Goal: Task Accomplishment & Management: Use online tool/utility

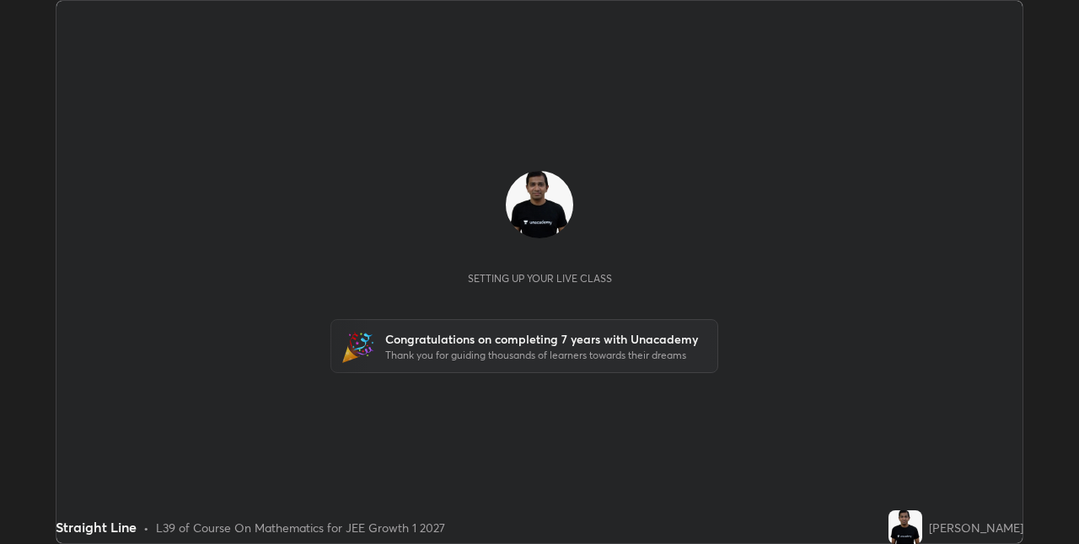
scroll to position [544, 1078]
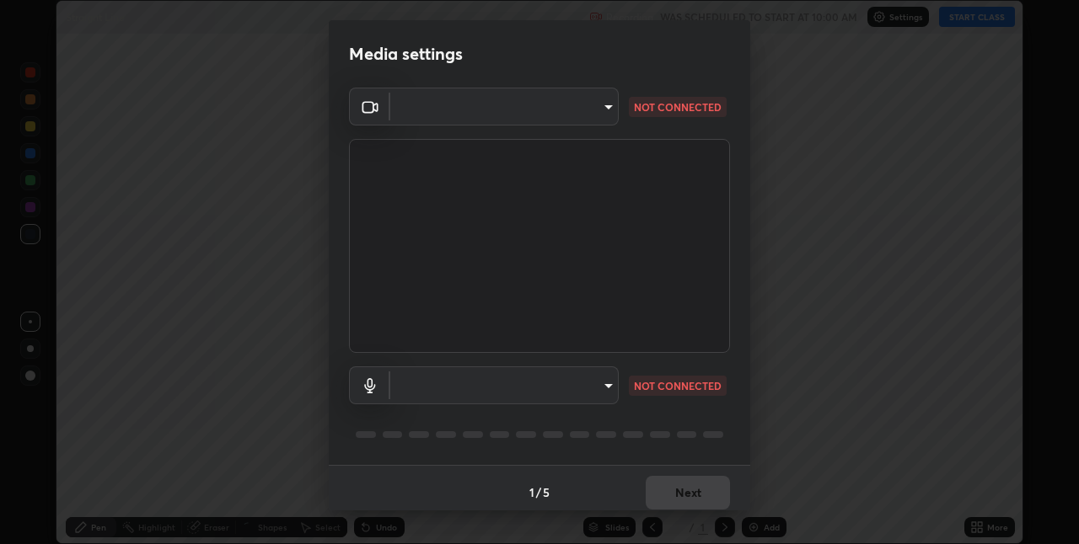
type input "280048489f4aceaa7dd929c42ae46e7d7a1038740bc9fc22ad0932e52b0860f8"
type input "default"
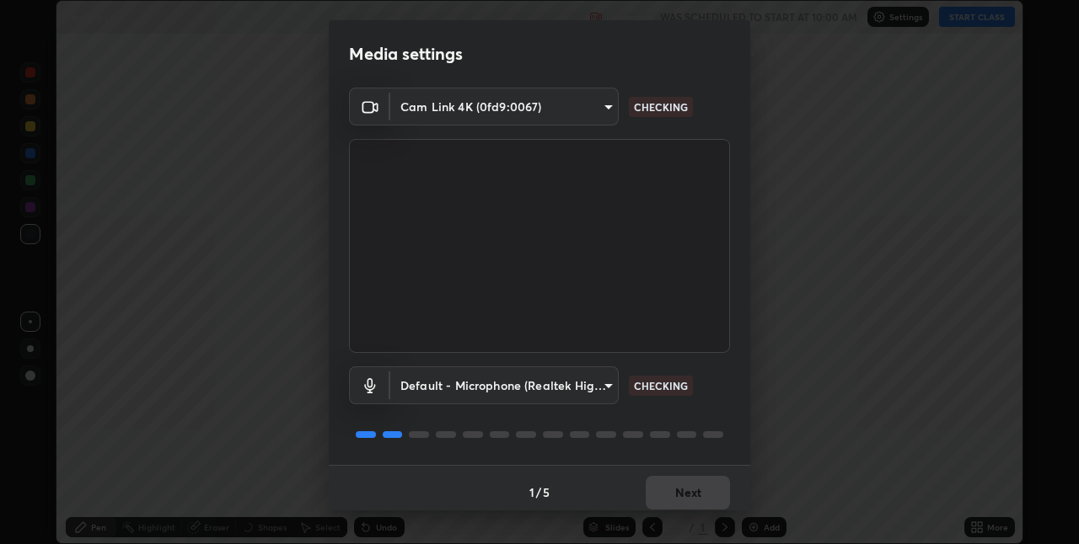
scroll to position [8, 0]
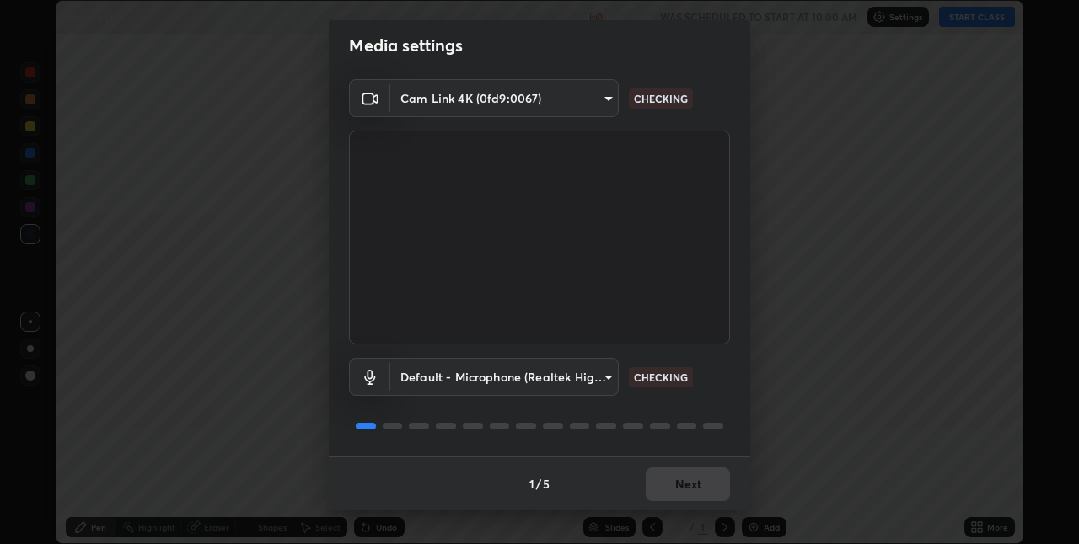
click at [587, 381] on body "Erase all Straight Line Recording WAS SCHEDULED TO START AT 10:00 AM Settings S…" at bounding box center [539, 272] width 1079 height 544
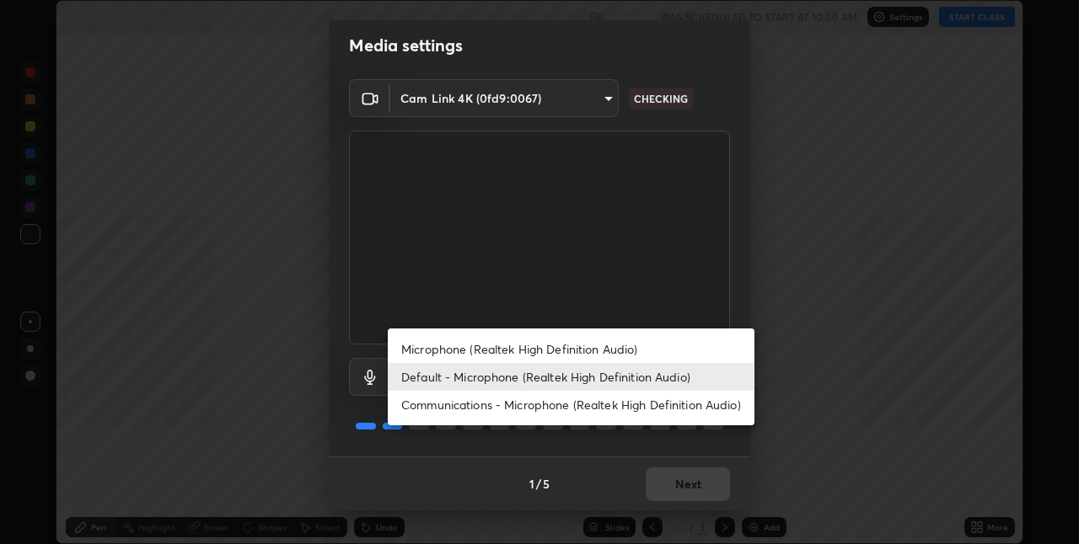
click at [792, 381] on div at bounding box center [539, 272] width 1079 height 544
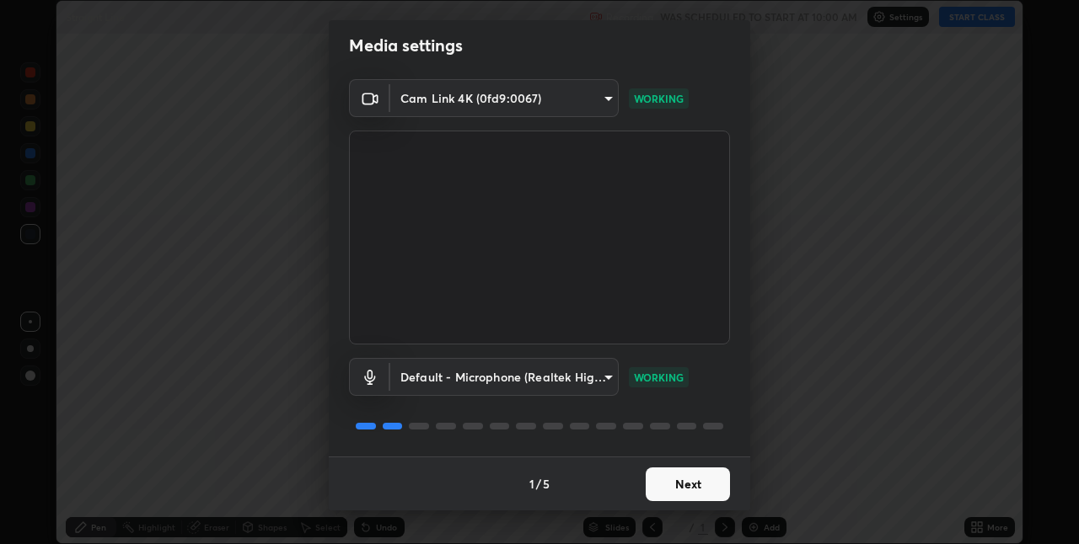
click at [694, 488] on button "Next" at bounding box center [687, 485] width 84 height 34
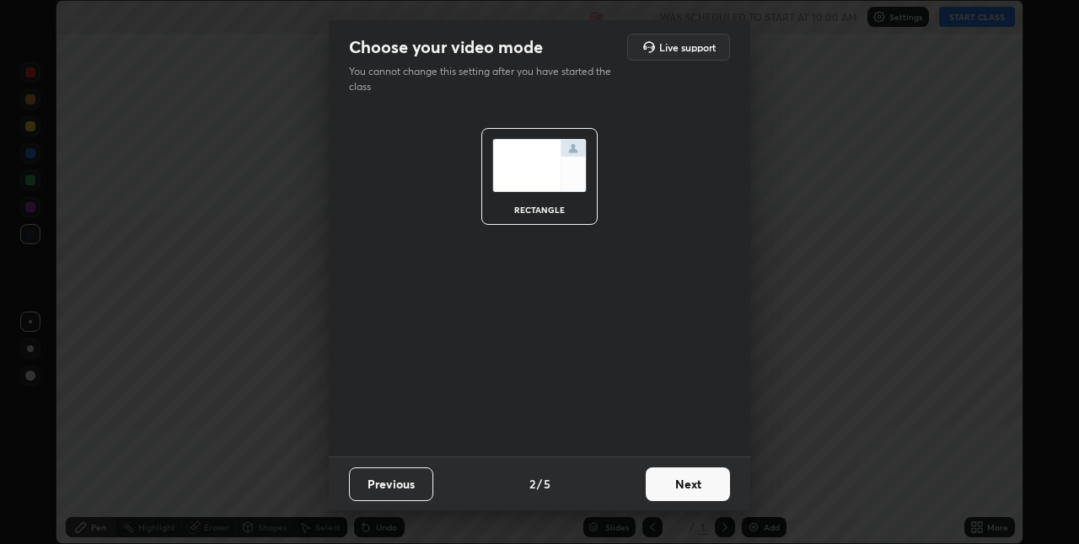
scroll to position [0, 0]
click at [708, 488] on button "Next" at bounding box center [687, 485] width 84 height 34
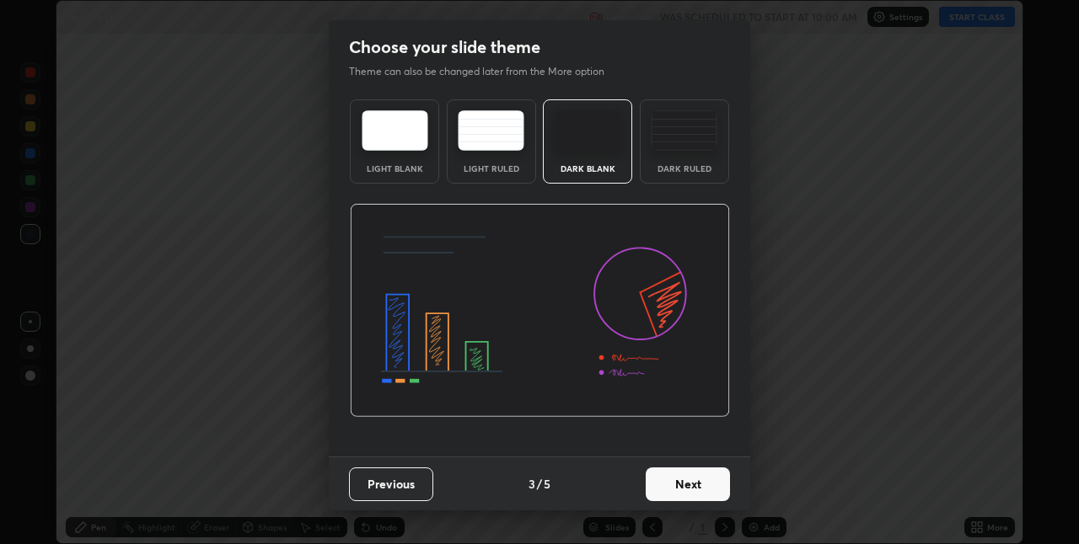
click at [709, 488] on button "Next" at bounding box center [687, 485] width 84 height 34
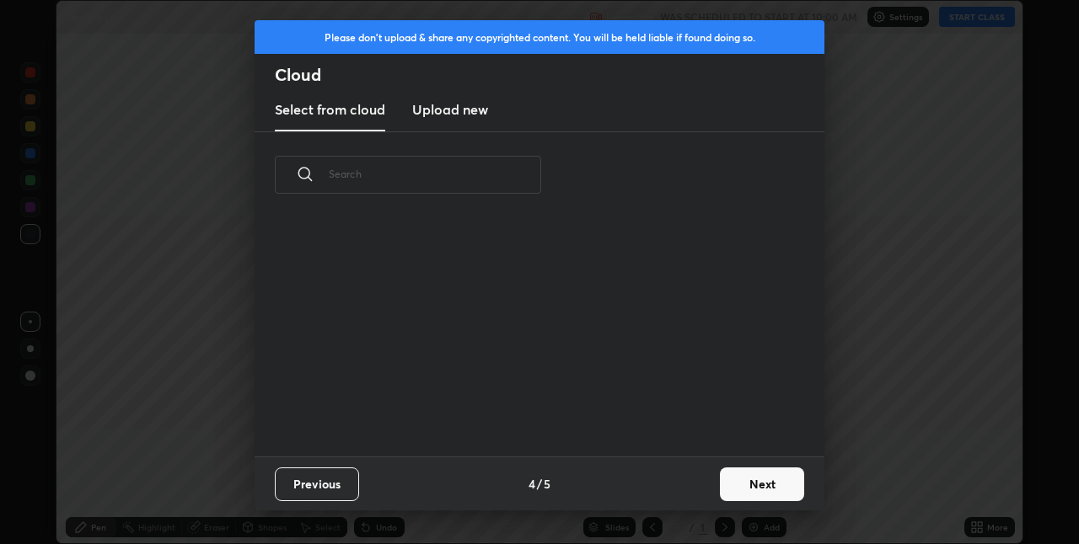
click at [737, 478] on button "Next" at bounding box center [762, 485] width 84 height 34
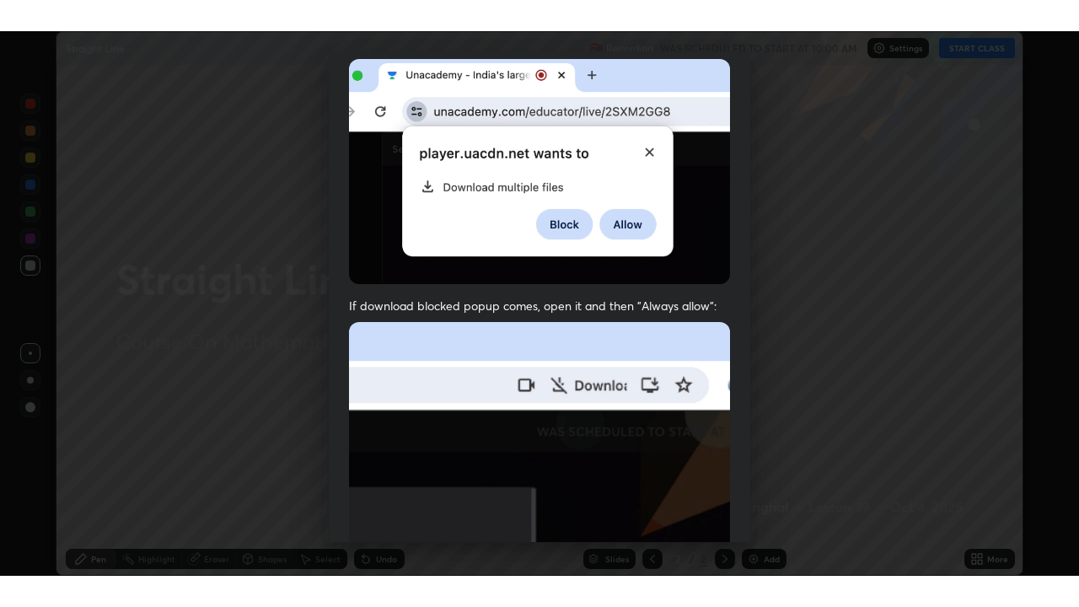
scroll to position [352, 0]
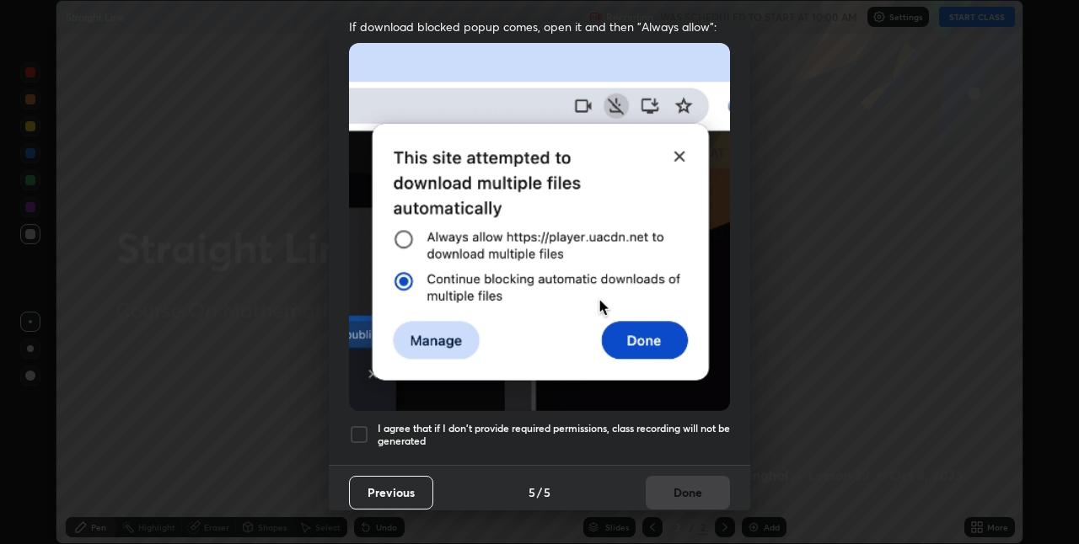
click at [359, 426] on div at bounding box center [359, 435] width 20 height 20
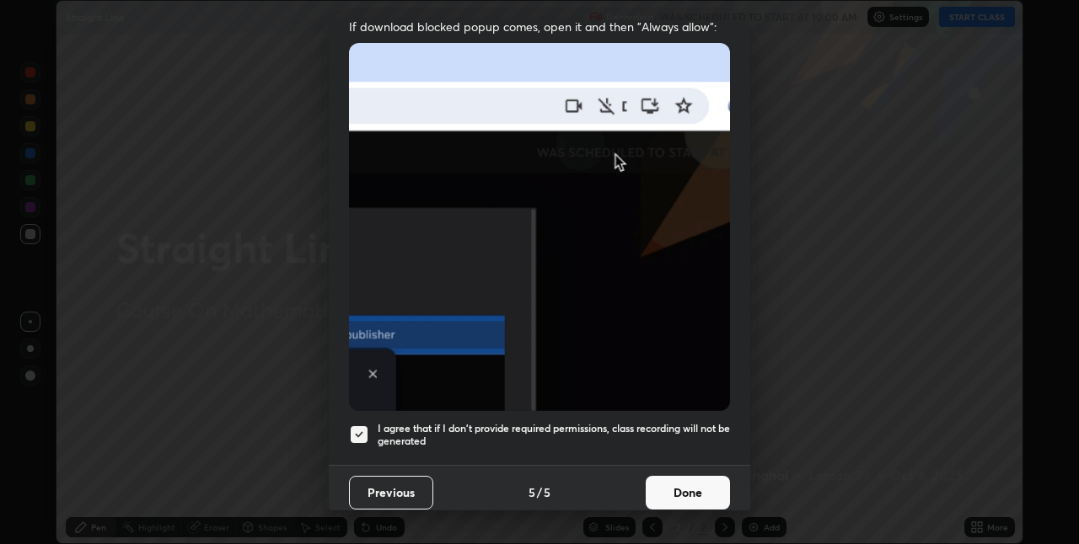
click at [690, 485] on button "Done" at bounding box center [687, 493] width 84 height 34
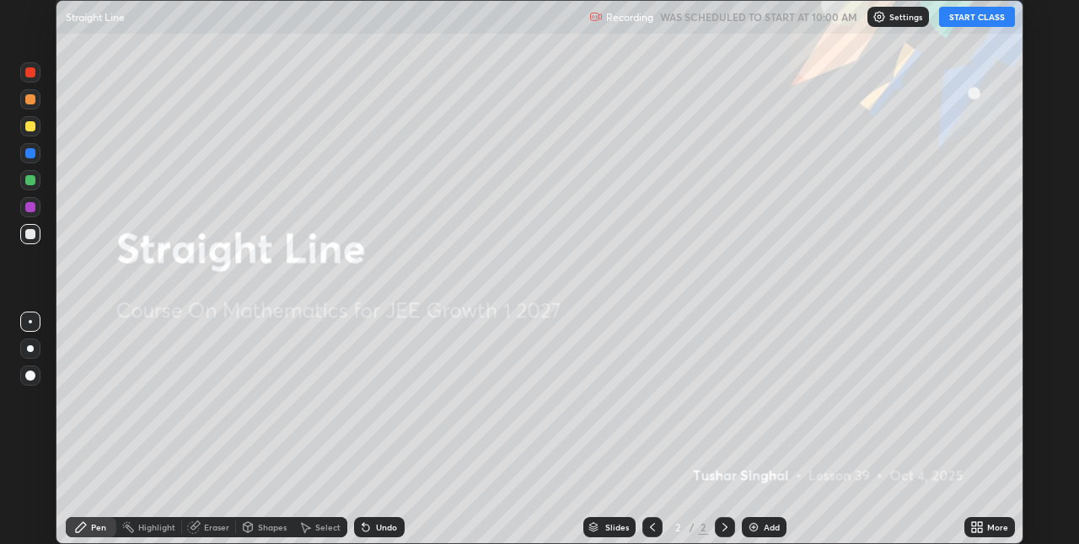
click at [967, 21] on button "START CLASS" at bounding box center [977, 17] width 76 height 20
click at [979, 531] on icon at bounding box center [980, 530] width 4 height 4
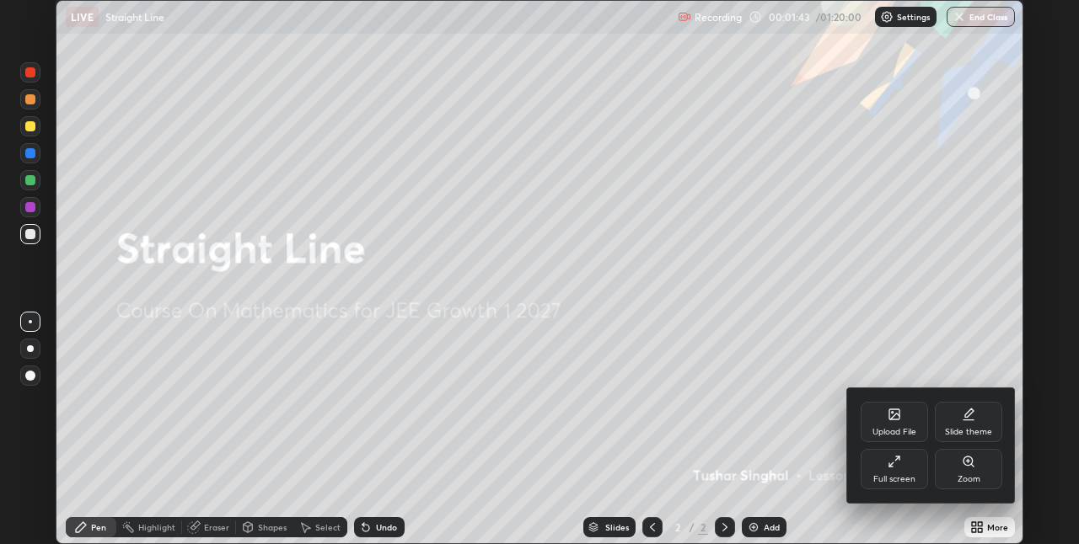
click at [901, 479] on div "Full screen" at bounding box center [894, 479] width 42 height 8
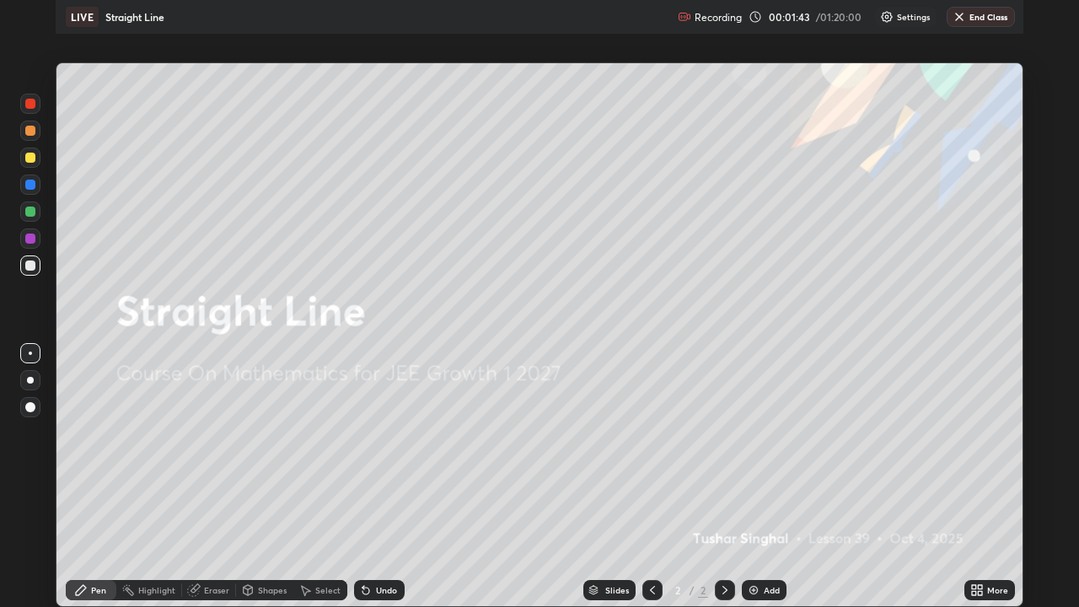
scroll to position [607, 1079]
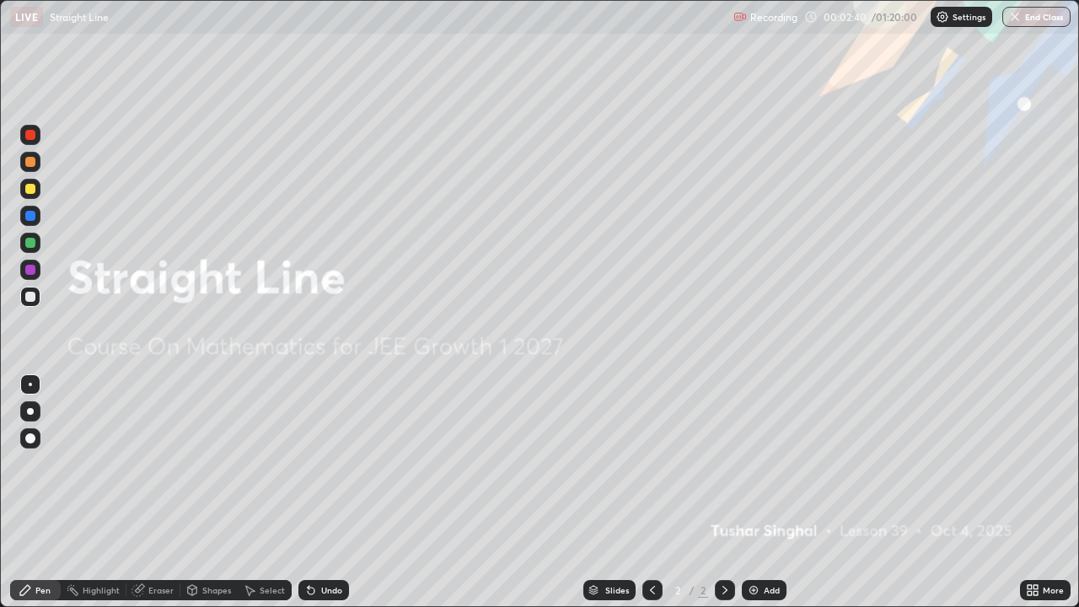
click at [755, 544] on img at bounding box center [753, 589] width 13 height 13
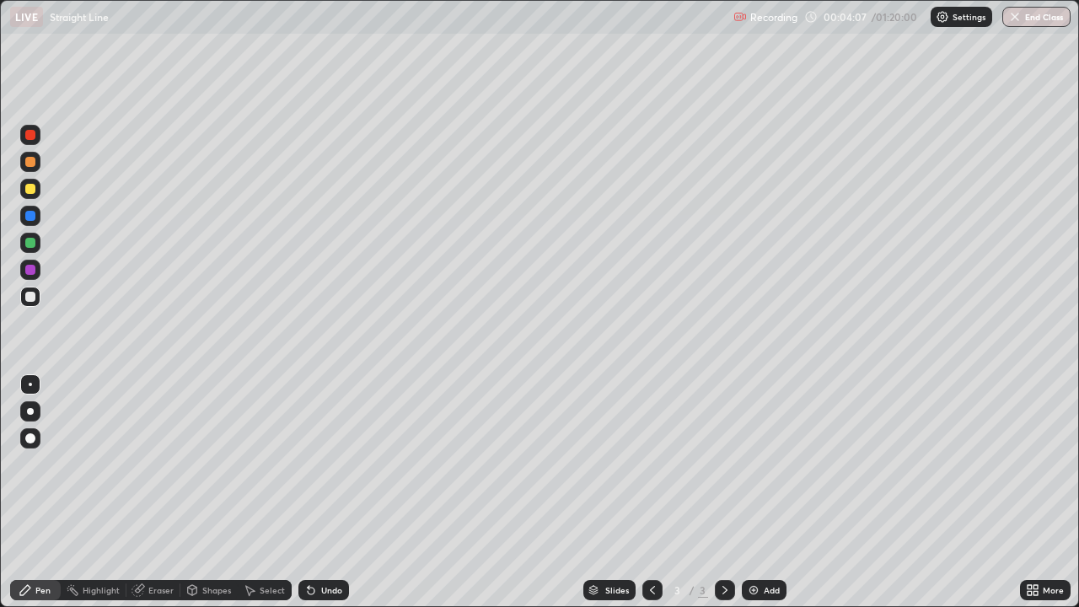
click at [327, 544] on div "Undo" at bounding box center [331, 590] width 21 height 8
click at [324, 544] on div "Undo" at bounding box center [331, 590] width 21 height 8
click at [319, 544] on div "Undo" at bounding box center [323, 590] width 51 height 20
click at [317, 544] on div "Undo" at bounding box center [323, 590] width 51 height 20
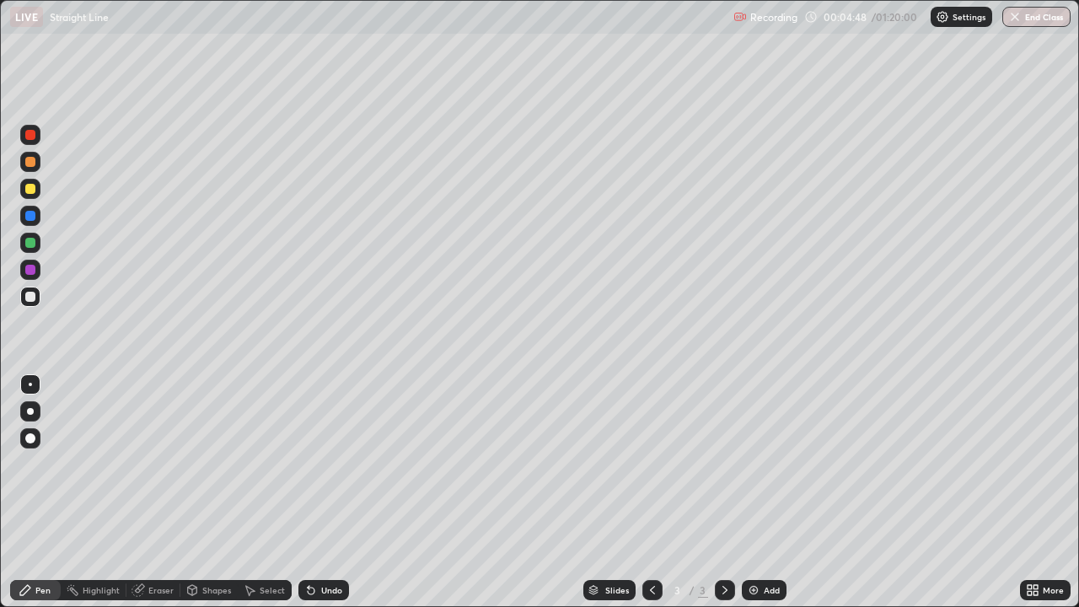
click at [327, 544] on div "Undo" at bounding box center [331, 590] width 21 height 8
click at [321, 544] on div "Undo" at bounding box center [331, 590] width 21 height 8
click at [154, 544] on div "Eraser" at bounding box center [160, 590] width 25 height 8
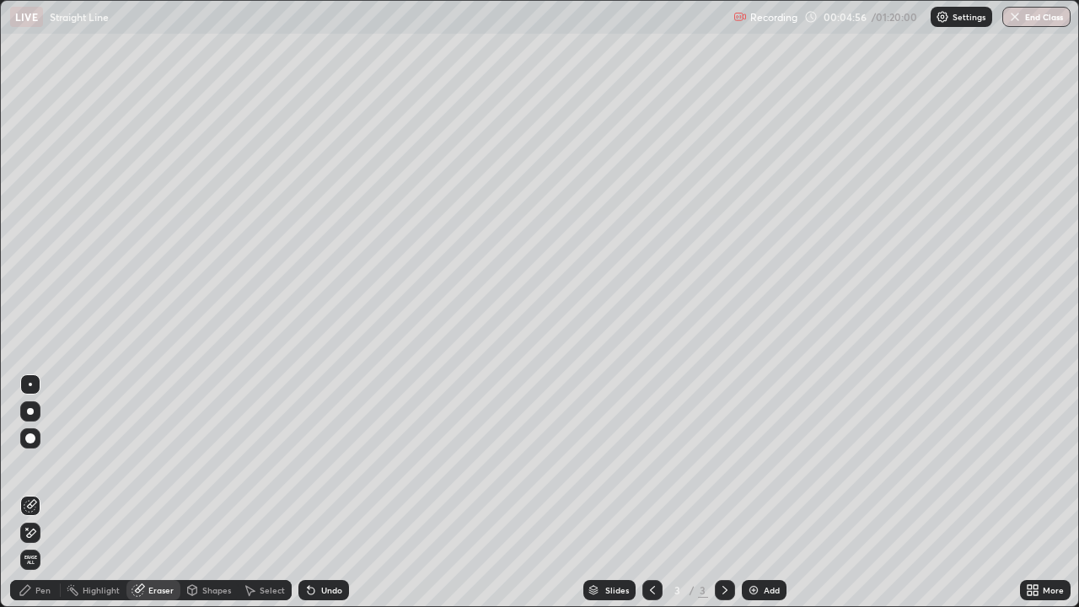
click at [30, 544] on span "Erase all" at bounding box center [30, 559] width 19 height 10
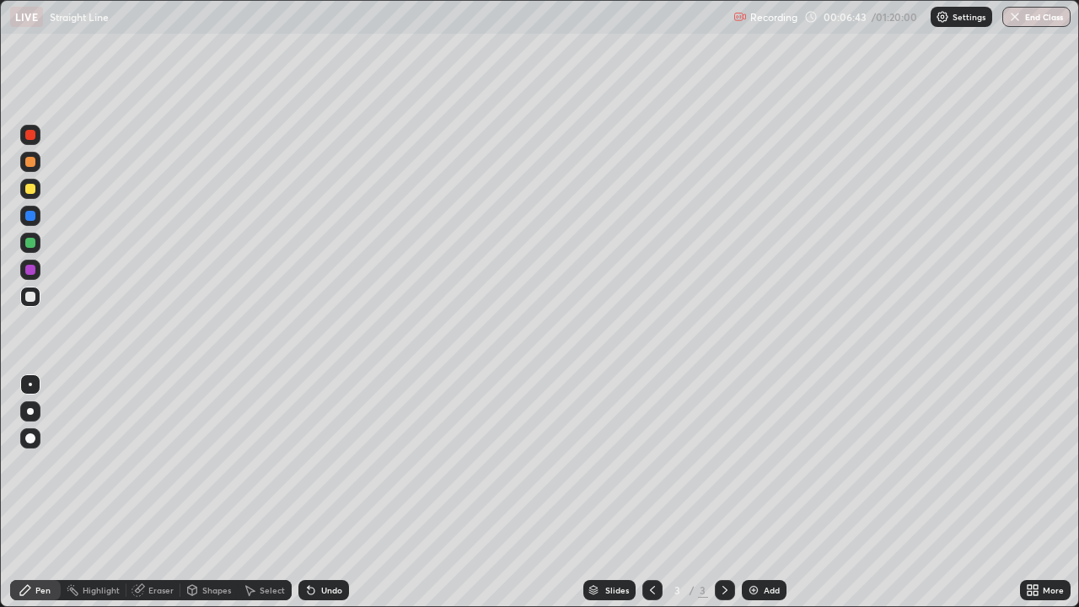
click at [321, 544] on div "Undo" at bounding box center [331, 590] width 21 height 8
click at [319, 544] on div "Undo" at bounding box center [323, 590] width 51 height 20
click at [340, 544] on div "Undo" at bounding box center [323, 590] width 51 height 20
click at [319, 544] on div "Undo" at bounding box center [323, 590] width 51 height 20
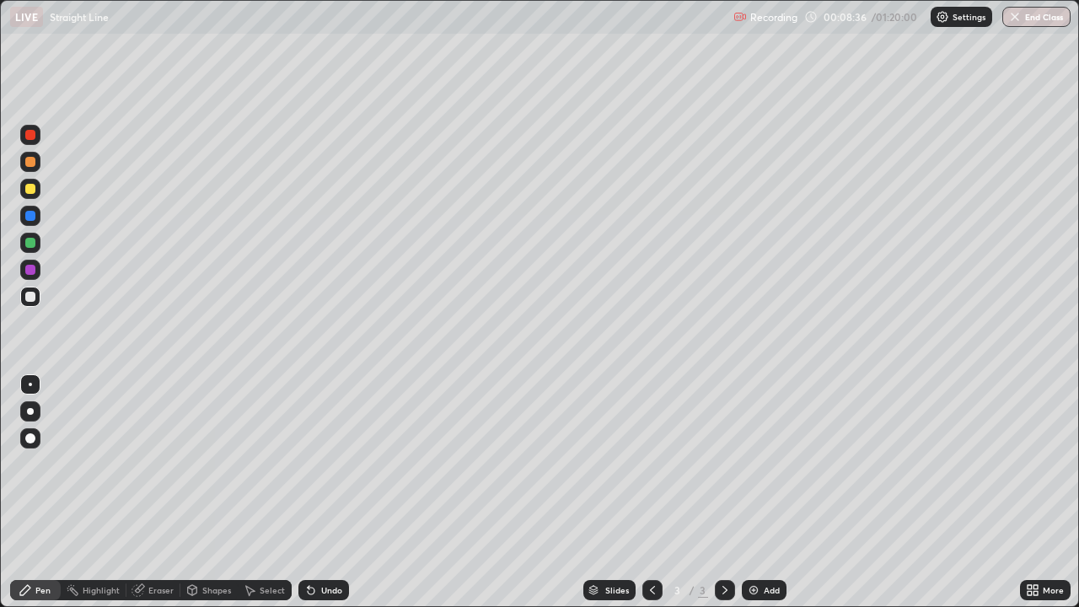
click at [321, 544] on div "Undo" at bounding box center [331, 590] width 21 height 8
click at [322, 544] on div "Undo" at bounding box center [331, 590] width 21 height 8
click at [324, 544] on div "Undo" at bounding box center [331, 590] width 21 height 8
click at [329, 544] on div "Undo" at bounding box center [331, 590] width 21 height 8
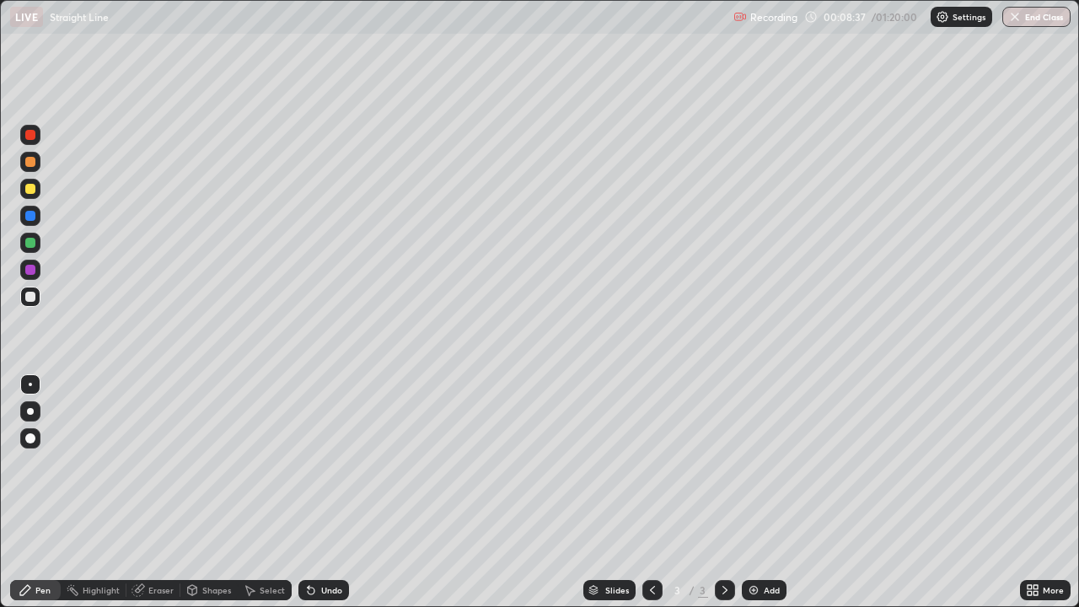
click at [328, 544] on div "Undo" at bounding box center [331, 590] width 21 height 8
click at [326, 544] on div "Undo" at bounding box center [331, 590] width 21 height 8
click at [324, 544] on div "Undo" at bounding box center [331, 590] width 21 height 8
click at [323, 544] on div "Undo" at bounding box center [331, 590] width 21 height 8
click at [324, 544] on div "Undo" at bounding box center [331, 590] width 21 height 8
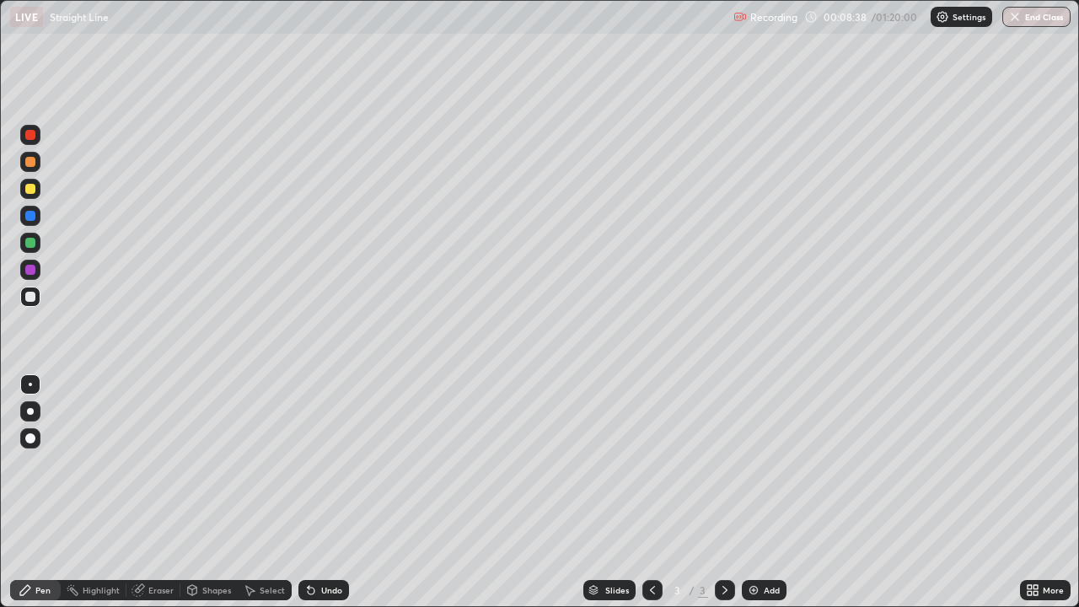
click at [323, 544] on div "Undo" at bounding box center [331, 590] width 21 height 8
click at [322, 544] on div "Undo" at bounding box center [331, 590] width 21 height 8
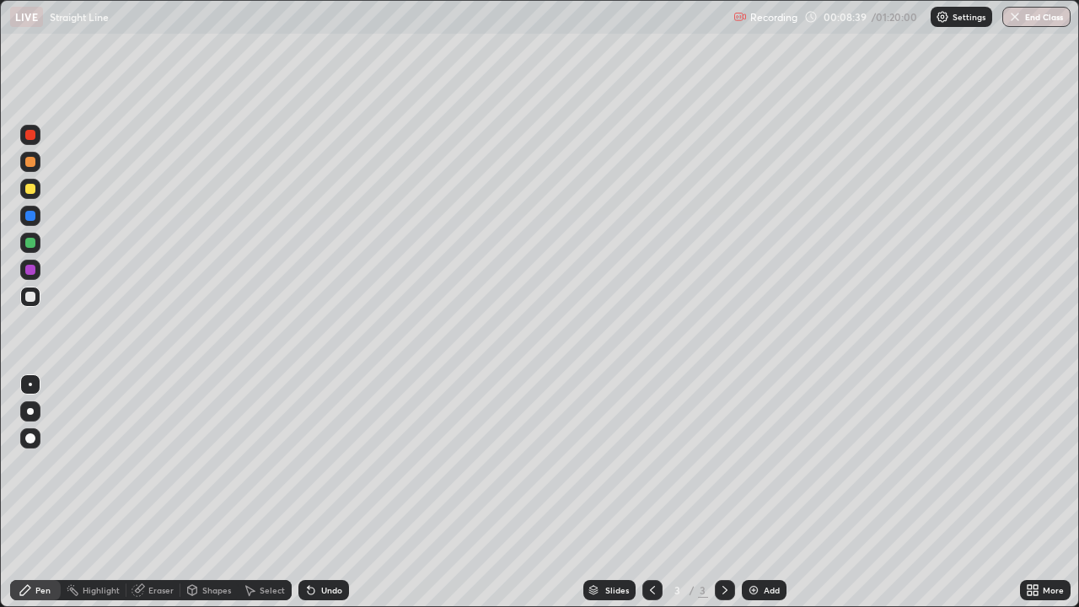
click at [323, 544] on div "Undo" at bounding box center [331, 590] width 21 height 8
click at [322, 544] on div "Undo" at bounding box center [331, 590] width 21 height 8
click at [320, 544] on div "Undo" at bounding box center [323, 590] width 51 height 20
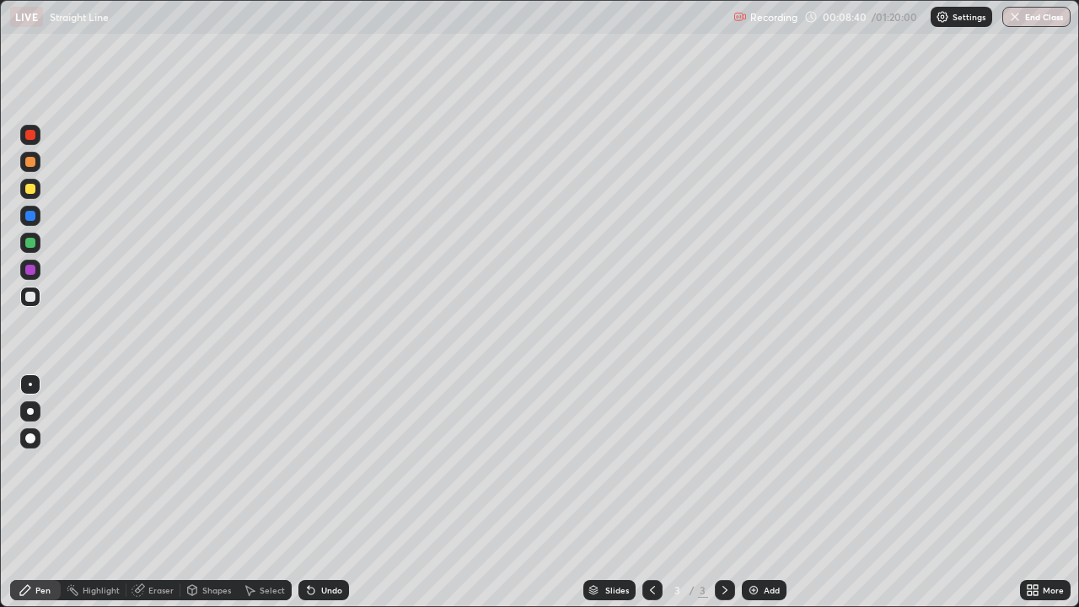
click at [324, 544] on div "Undo" at bounding box center [331, 590] width 21 height 8
click at [326, 544] on div "Undo" at bounding box center [331, 590] width 21 height 8
click at [321, 544] on div "Undo" at bounding box center [331, 590] width 21 height 8
click at [322, 544] on div "Undo" at bounding box center [331, 590] width 21 height 8
click at [321, 544] on div "Undo" at bounding box center [331, 590] width 21 height 8
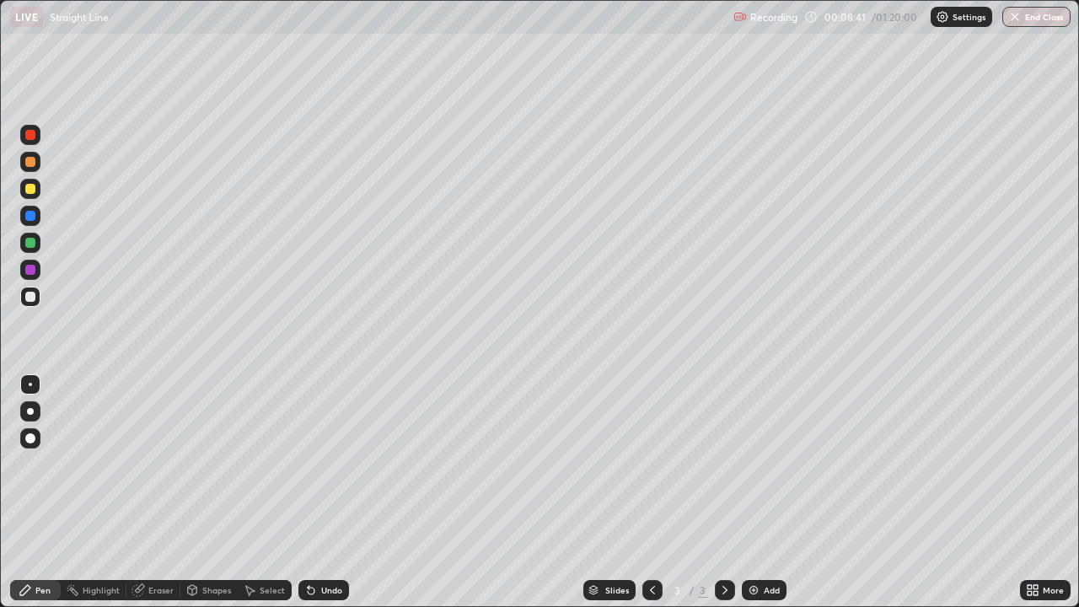
click at [321, 544] on div "Undo" at bounding box center [331, 590] width 21 height 8
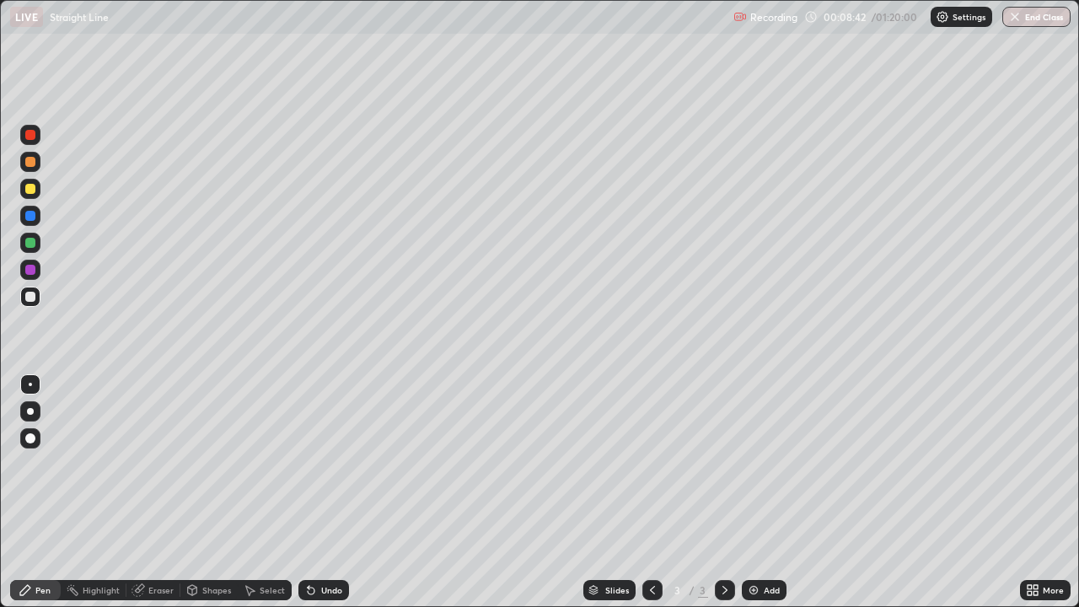
click at [322, 544] on div "Undo" at bounding box center [331, 590] width 21 height 8
click at [159, 544] on div "Eraser" at bounding box center [160, 590] width 25 height 8
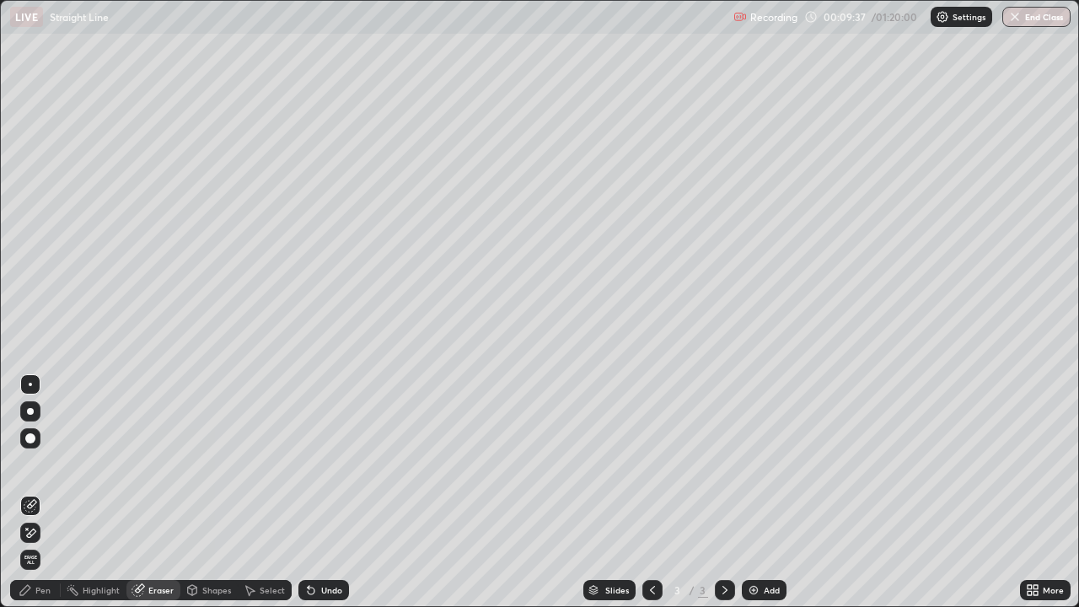
click at [42, 544] on div "Pen" at bounding box center [35, 590] width 51 height 20
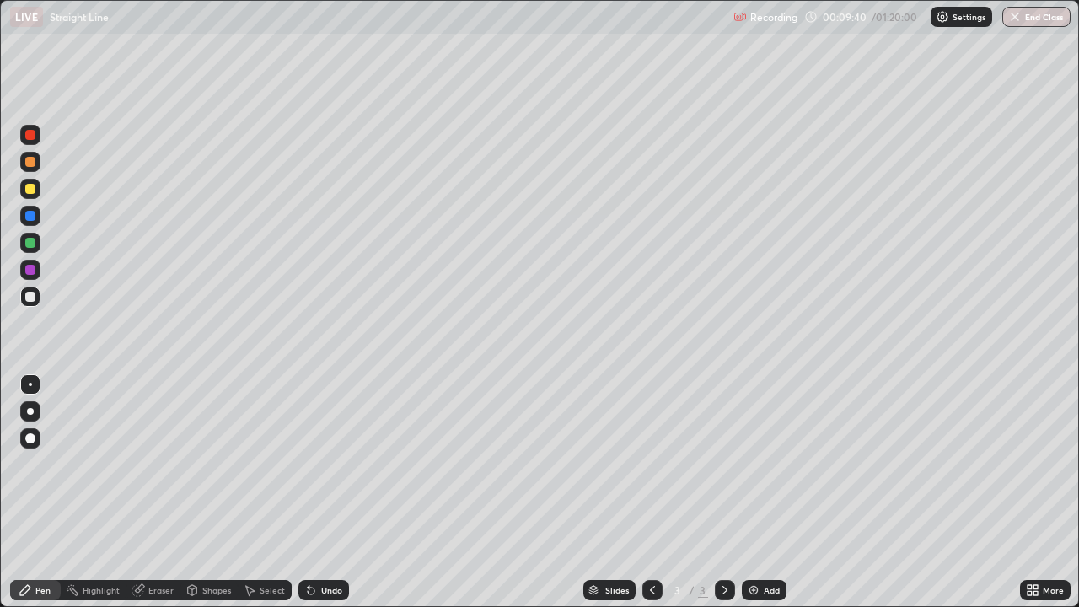
click at [315, 544] on div "Undo" at bounding box center [323, 590] width 51 height 20
click at [330, 544] on div "Undo" at bounding box center [323, 590] width 51 height 20
click at [757, 544] on div "Add" at bounding box center [764, 590] width 45 height 20
click at [645, 544] on icon at bounding box center [651, 589] width 13 height 13
click at [726, 544] on div at bounding box center [725, 590] width 20 height 20
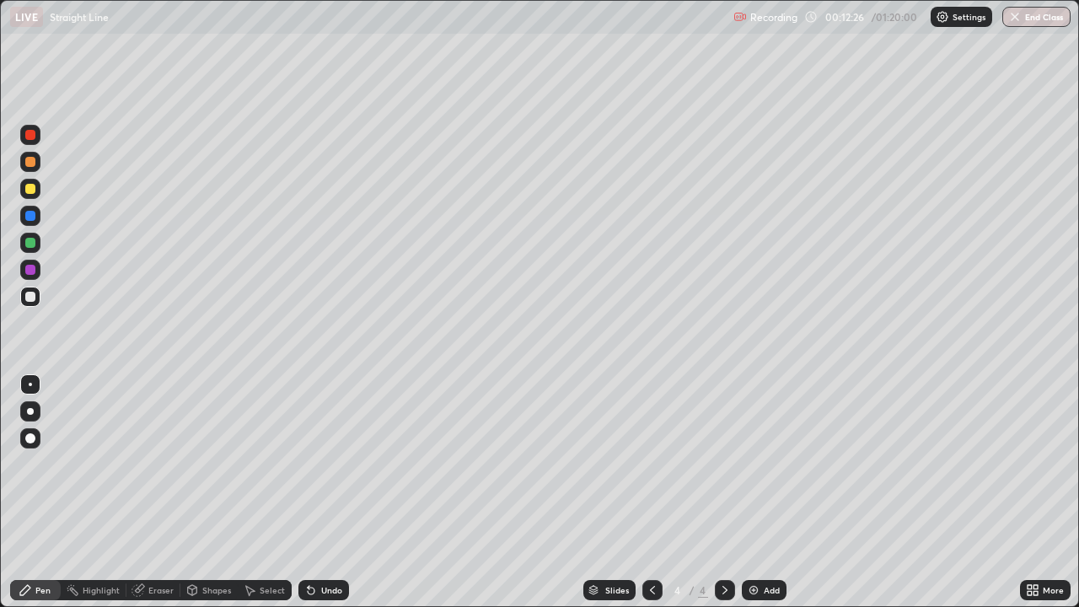
click at [651, 544] on icon at bounding box center [651, 589] width 13 height 13
click at [725, 544] on icon at bounding box center [724, 590] width 5 height 8
click at [651, 544] on icon at bounding box center [651, 589] width 13 height 13
click at [724, 544] on icon at bounding box center [724, 589] width 13 height 13
click at [657, 544] on div at bounding box center [652, 590] width 20 height 20
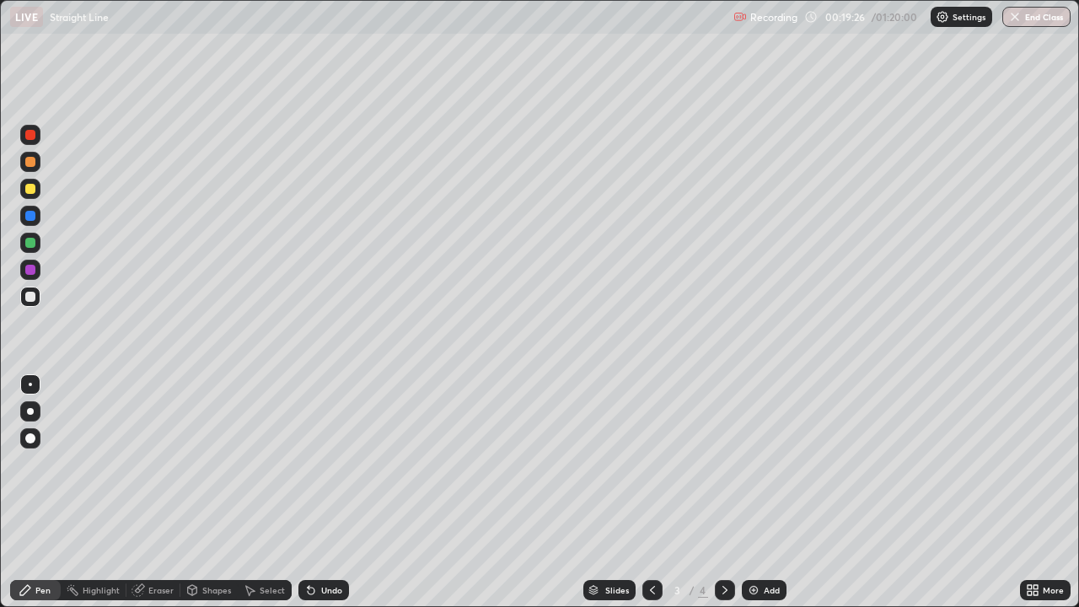
click at [723, 544] on icon at bounding box center [724, 589] width 13 height 13
click at [755, 544] on div "Add" at bounding box center [764, 590] width 45 height 20
click at [158, 544] on div "Eraser" at bounding box center [160, 590] width 25 height 8
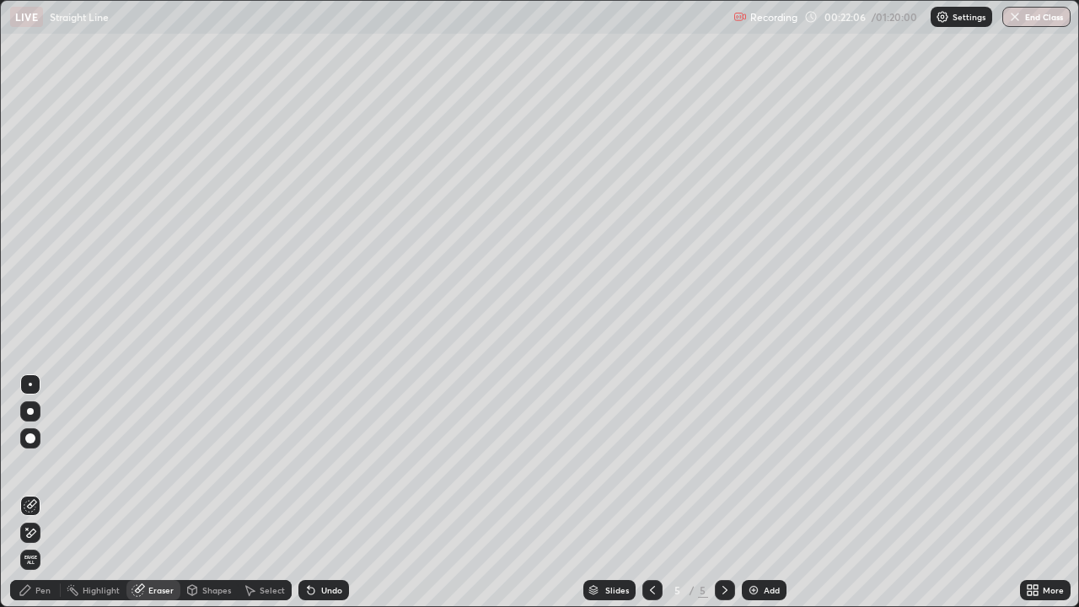
click at [35, 528] on icon at bounding box center [30, 533] width 13 height 14
click at [14, 544] on div "Pen" at bounding box center [35, 590] width 51 height 34
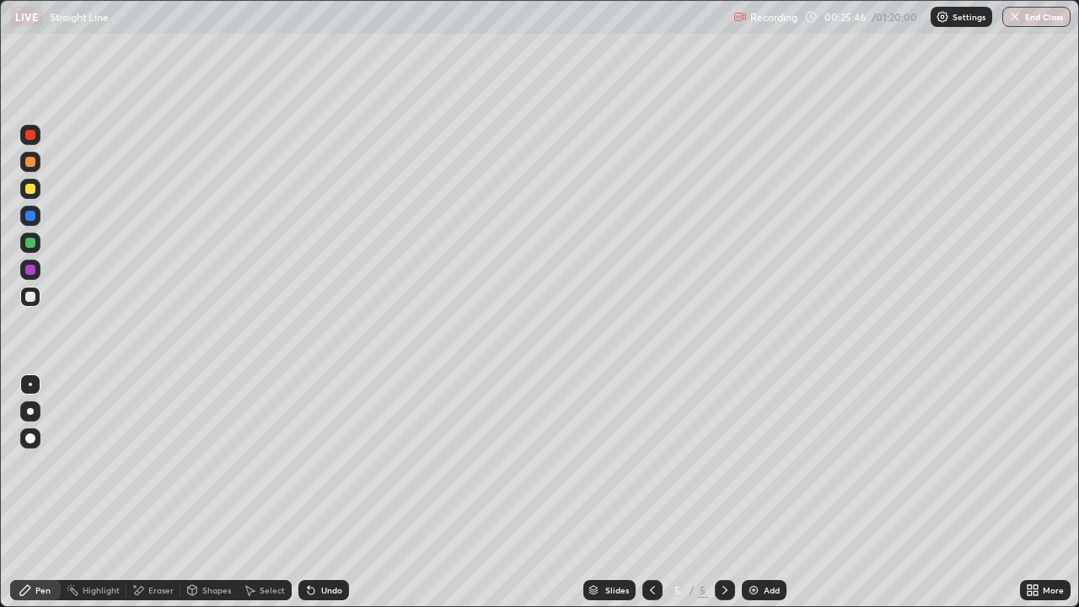
click at [37, 190] on div at bounding box center [30, 189] width 20 height 20
click at [345, 544] on div "Undo" at bounding box center [323, 590] width 51 height 20
click at [651, 544] on icon at bounding box center [651, 589] width 13 height 13
click at [723, 544] on icon at bounding box center [724, 589] width 13 height 13
click at [760, 544] on div "Add" at bounding box center [764, 590] width 45 height 20
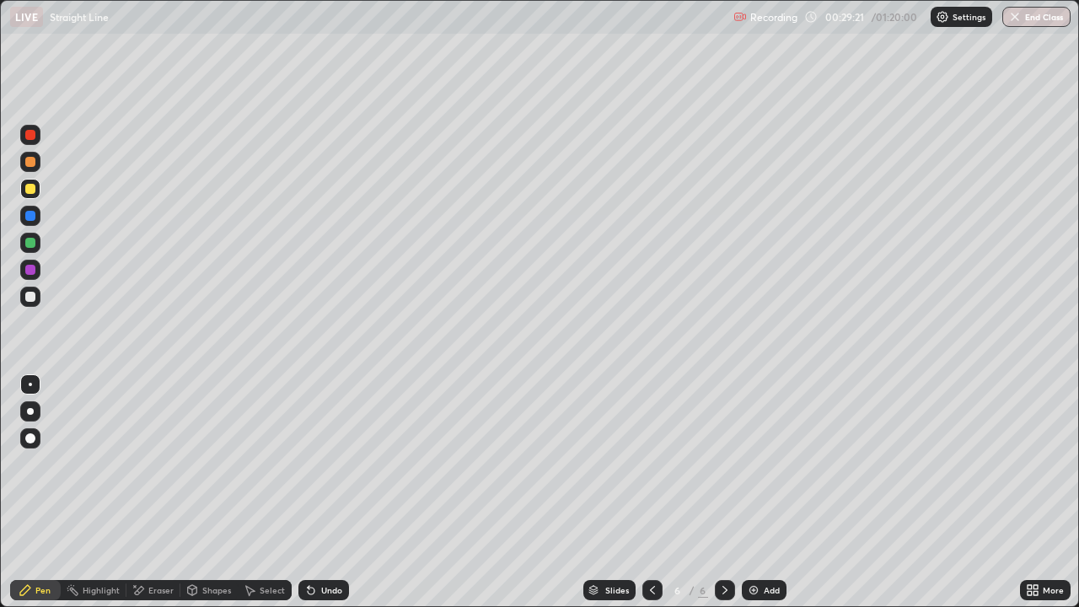
click at [32, 303] on div at bounding box center [30, 297] width 20 height 20
click at [329, 544] on div "Undo" at bounding box center [323, 590] width 51 height 20
click at [321, 544] on div "Undo" at bounding box center [323, 590] width 51 height 20
click at [316, 544] on div "Undo" at bounding box center [323, 590] width 51 height 20
click at [315, 544] on div "Undo" at bounding box center [323, 590] width 51 height 20
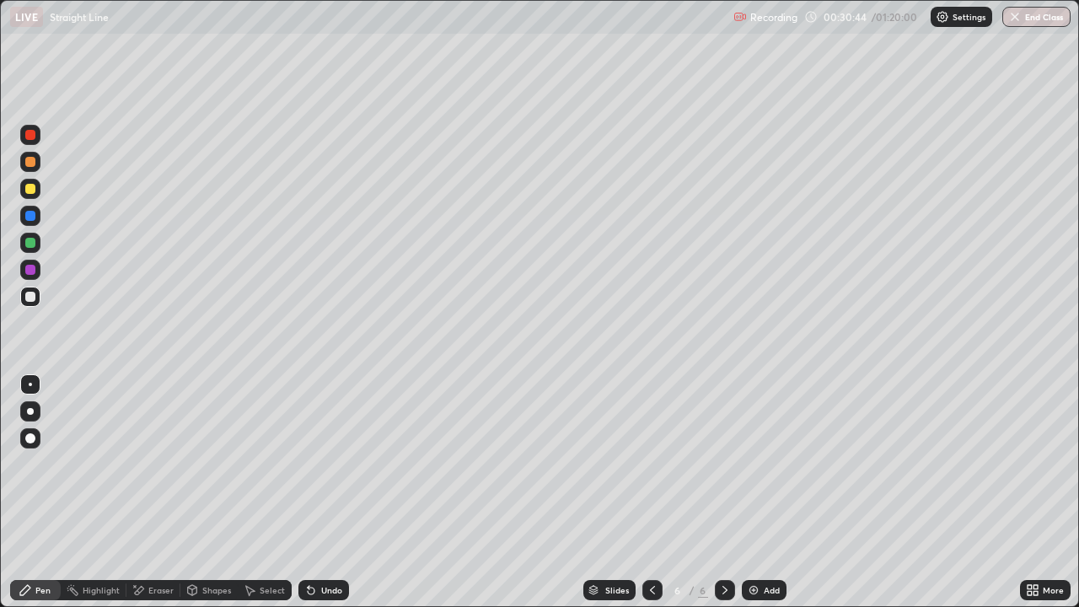
click at [333, 544] on div "Undo" at bounding box center [331, 590] width 21 height 8
click at [335, 544] on div "Undo" at bounding box center [331, 590] width 21 height 8
click at [331, 544] on div "Undo" at bounding box center [323, 590] width 51 height 20
click at [153, 544] on div "Eraser" at bounding box center [160, 590] width 25 height 8
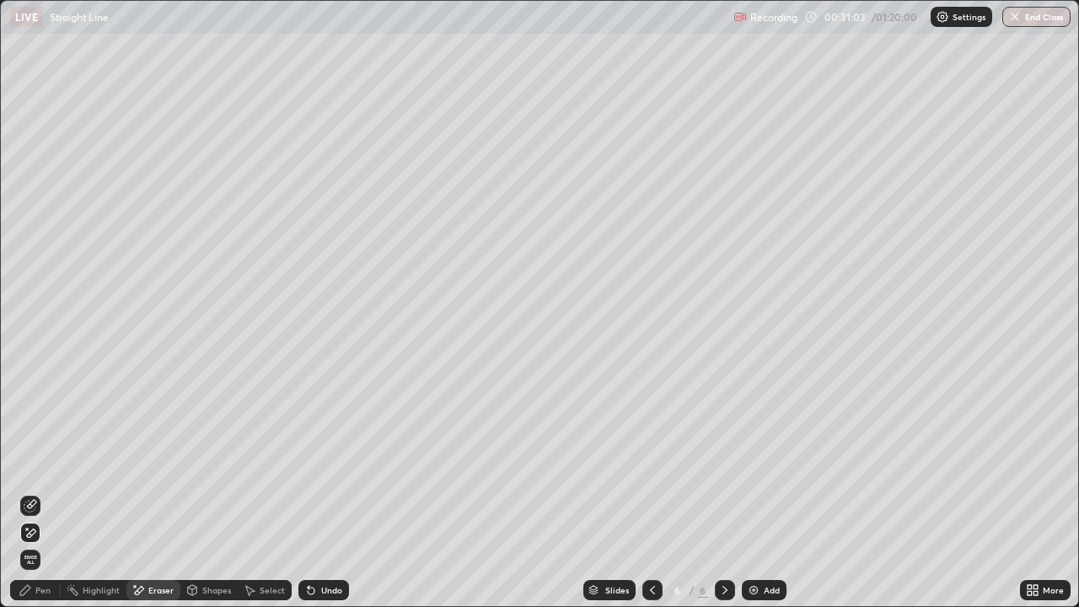
click at [31, 544] on span "Erase all" at bounding box center [30, 559] width 19 height 10
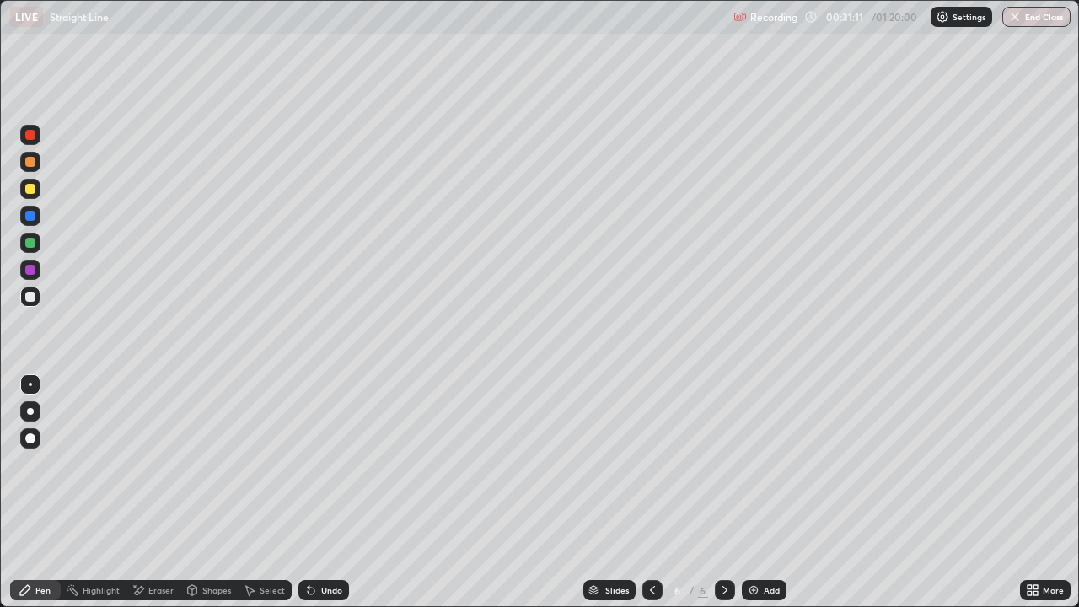
click at [651, 544] on icon at bounding box center [652, 590] width 5 height 8
click at [648, 544] on div at bounding box center [652, 590] width 20 height 20
click at [650, 544] on icon at bounding box center [651, 589] width 13 height 13
click at [718, 544] on icon at bounding box center [724, 589] width 13 height 13
click at [723, 544] on icon at bounding box center [724, 589] width 13 height 13
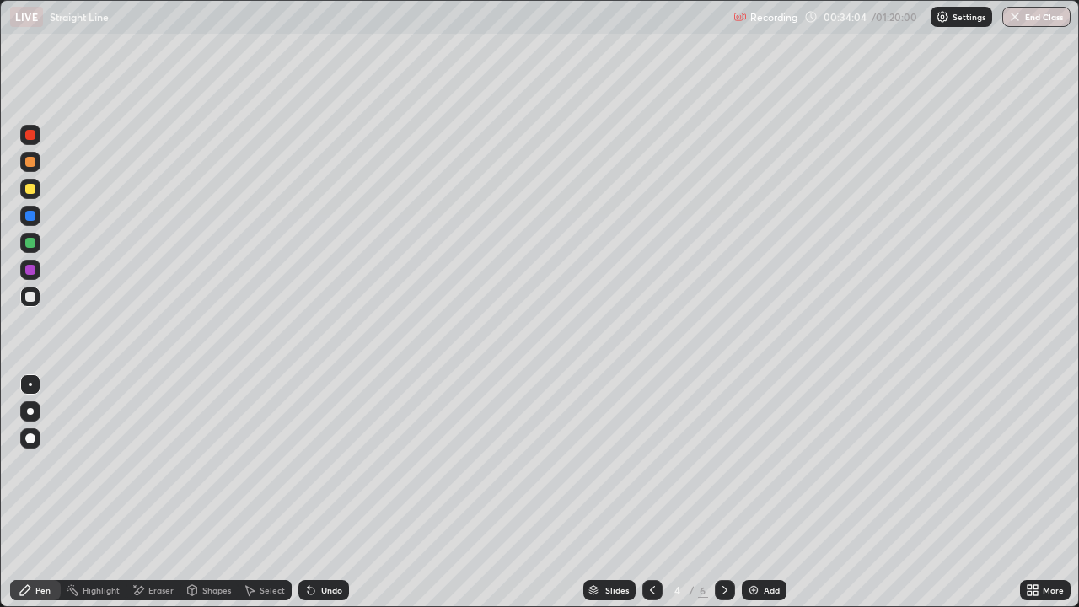
click at [724, 544] on icon at bounding box center [724, 590] width 5 height 8
click at [723, 544] on icon at bounding box center [724, 589] width 13 height 13
click at [652, 544] on icon at bounding box center [651, 589] width 13 height 13
click at [730, 544] on div at bounding box center [725, 590] width 20 height 20
click at [330, 544] on div "Undo" at bounding box center [323, 590] width 51 height 20
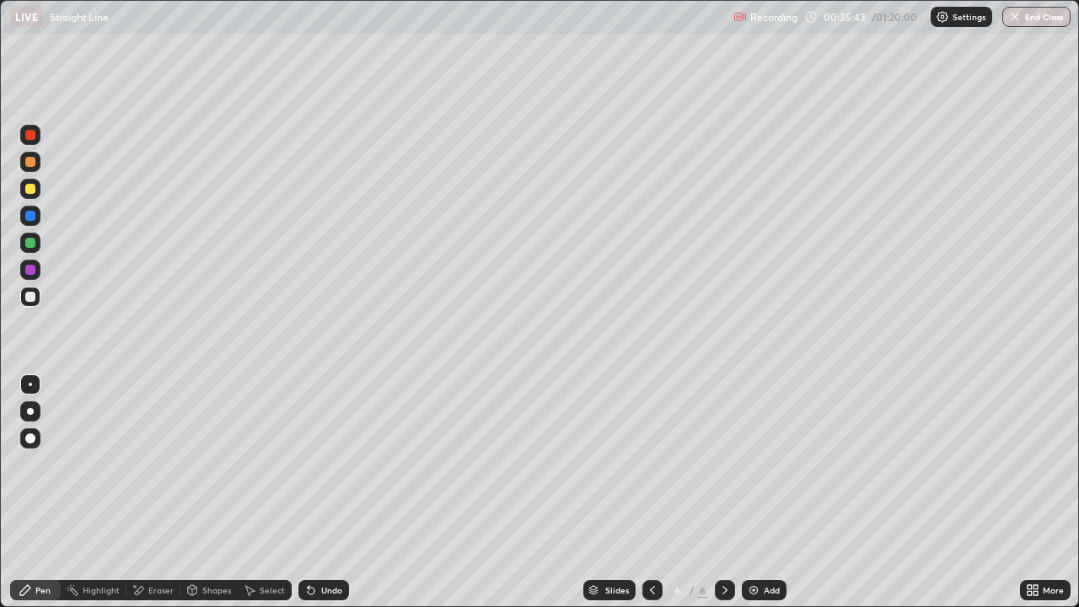
click at [346, 544] on div "Undo" at bounding box center [323, 590] width 51 height 20
click at [326, 544] on div "Undo" at bounding box center [331, 590] width 21 height 8
click at [314, 544] on icon at bounding box center [310, 589] width 13 height 13
click at [322, 544] on div "Undo" at bounding box center [331, 590] width 21 height 8
click at [331, 544] on div "Undo" at bounding box center [331, 590] width 21 height 8
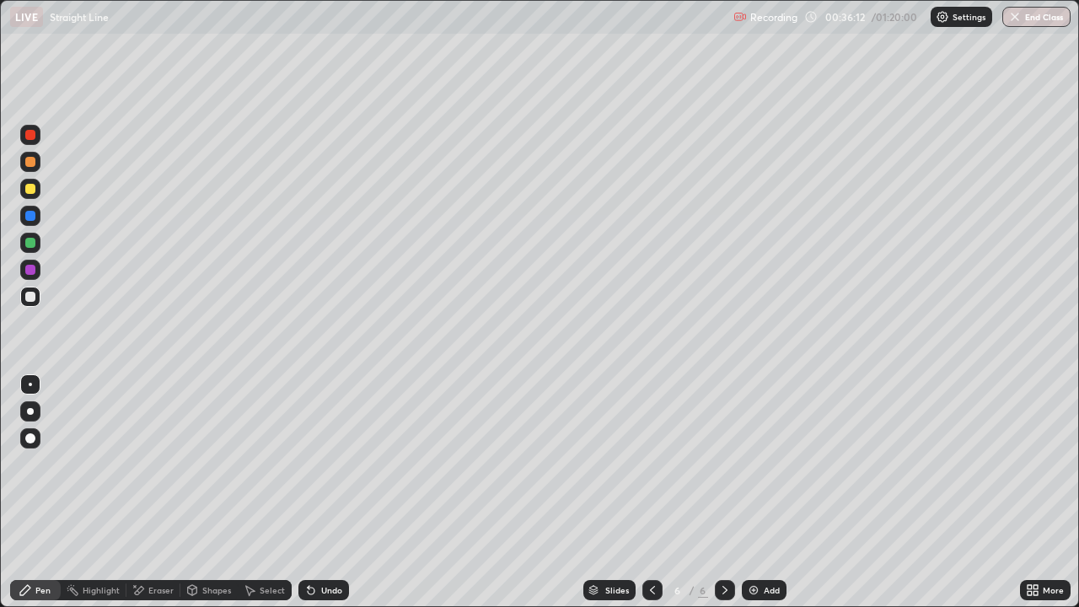
click at [314, 544] on div "Undo" at bounding box center [323, 590] width 51 height 20
click at [162, 544] on div "Eraser" at bounding box center [153, 590] width 54 height 20
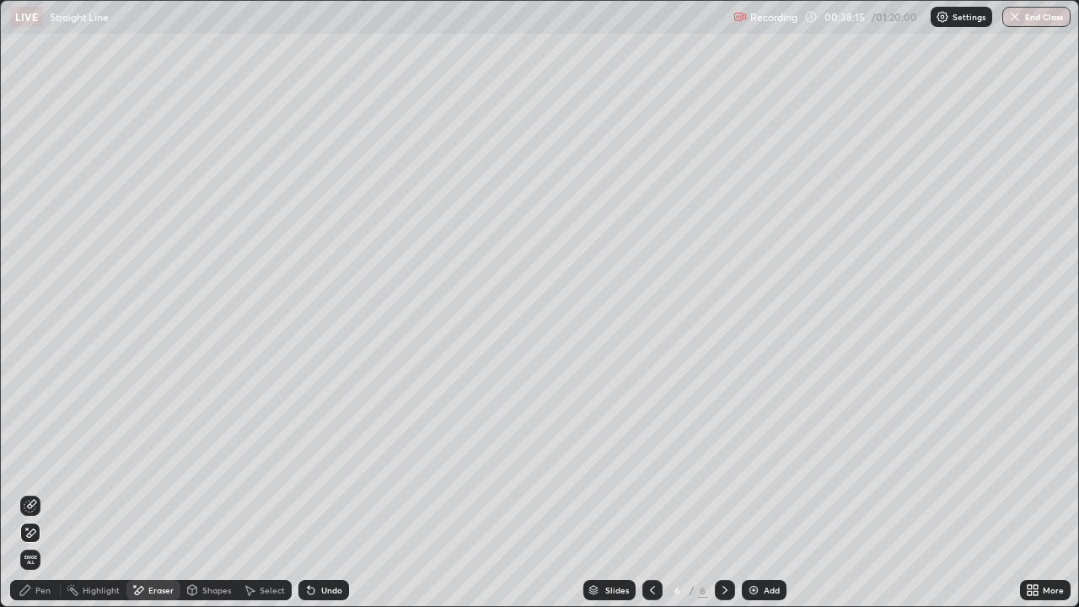
click at [41, 544] on div "Pen" at bounding box center [42, 590] width 15 height 8
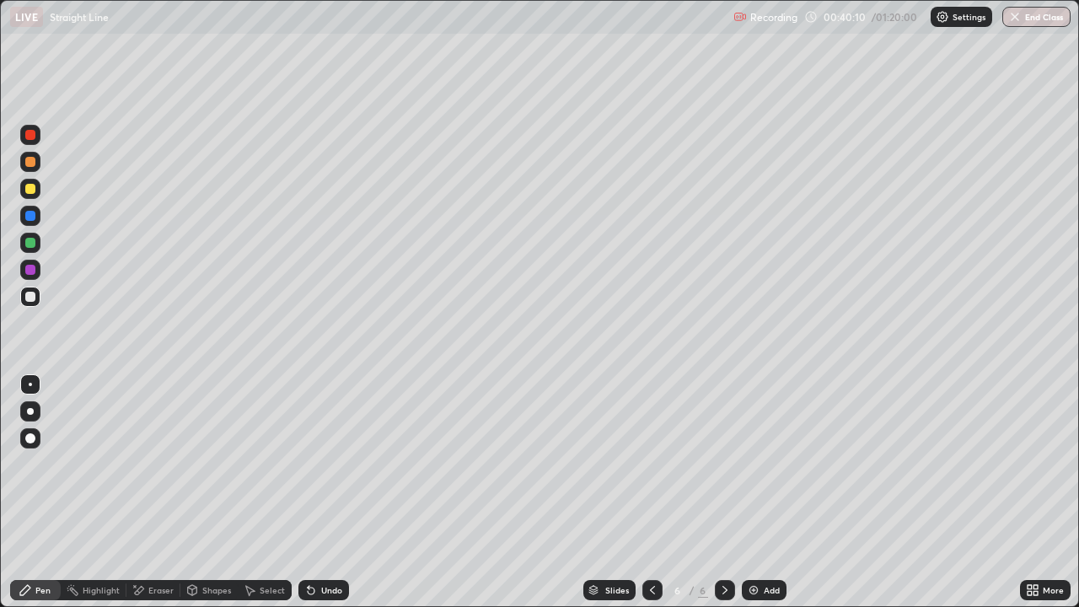
click at [329, 544] on div "Undo" at bounding box center [331, 590] width 21 height 8
click at [327, 544] on div "Undo" at bounding box center [331, 590] width 21 height 8
click at [325, 544] on div "Undo" at bounding box center [331, 590] width 21 height 8
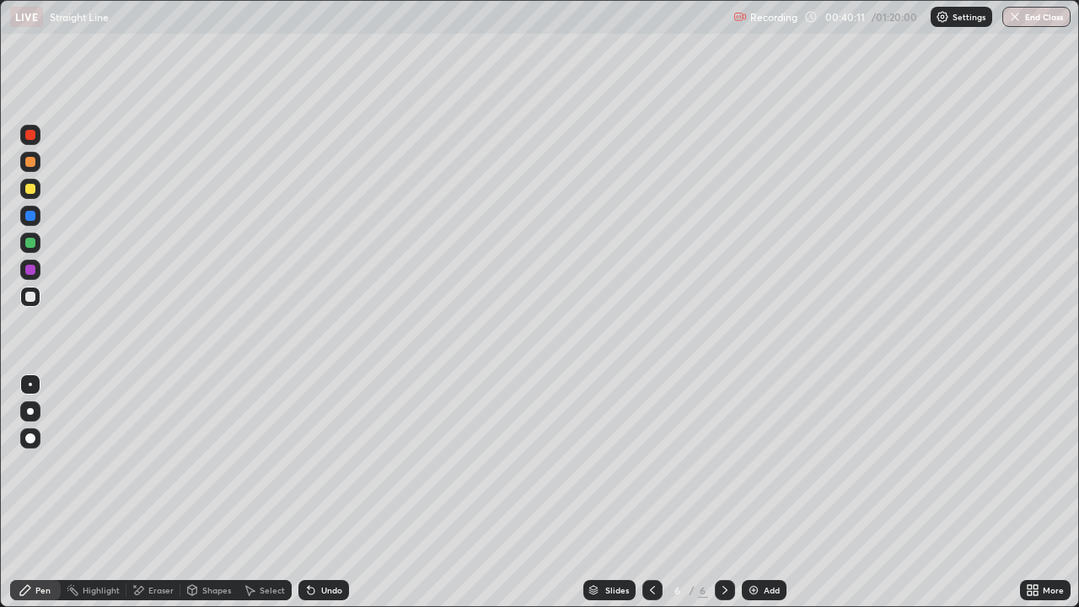
click at [323, 544] on div "Undo" at bounding box center [331, 590] width 21 height 8
click at [321, 544] on div "Undo" at bounding box center [331, 590] width 21 height 8
click at [332, 544] on div "Undo" at bounding box center [331, 590] width 21 height 8
click at [329, 544] on div "Undo" at bounding box center [323, 590] width 51 height 20
click at [328, 544] on div "Undo" at bounding box center [323, 590] width 51 height 20
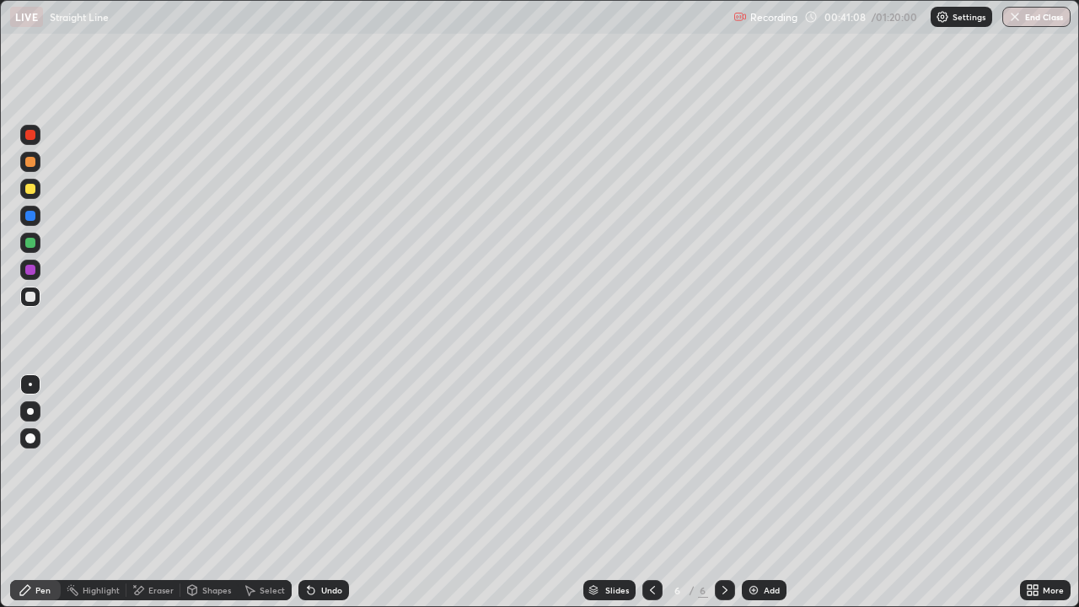
click at [328, 544] on div "Undo" at bounding box center [323, 590] width 51 height 20
click at [325, 544] on div "Undo" at bounding box center [331, 590] width 21 height 8
click at [308, 544] on icon at bounding box center [311, 590] width 7 height 7
click at [317, 544] on div "Undo" at bounding box center [323, 590] width 51 height 20
click at [318, 544] on div "Undo" at bounding box center [323, 590] width 51 height 20
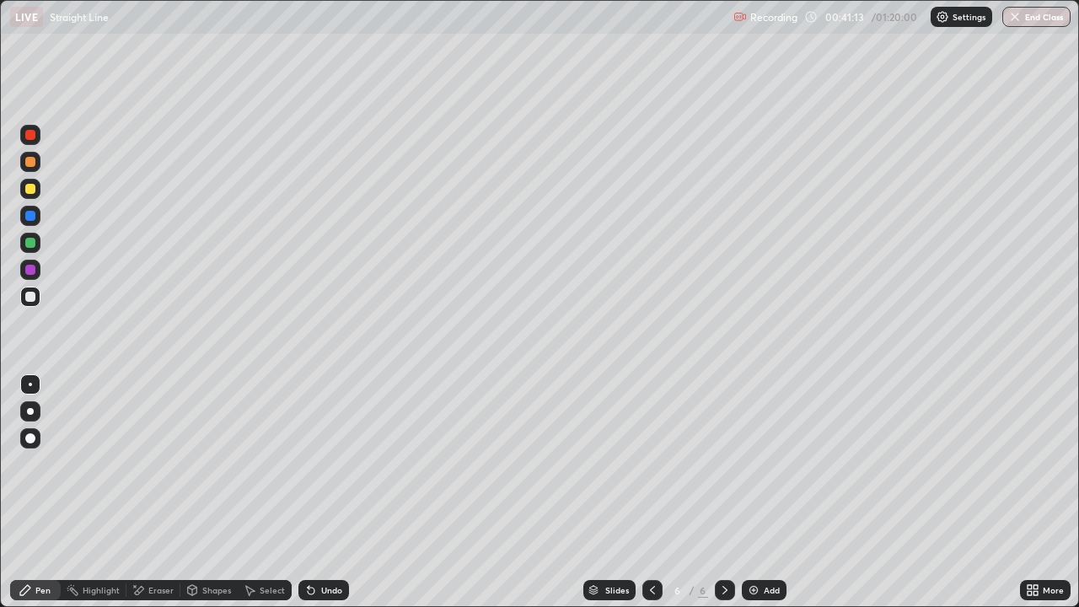
click at [321, 544] on div "Undo" at bounding box center [331, 590] width 21 height 8
click at [324, 544] on div "Undo" at bounding box center [331, 590] width 21 height 8
click at [330, 544] on div "Undo" at bounding box center [323, 590] width 51 height 20
click at [335, 544] on div "Undo" at bounding box center [331, 590] width 21 height 8
click at [337, 544] on div "Undo" at bounding box center [331, 590] width 21 height 8
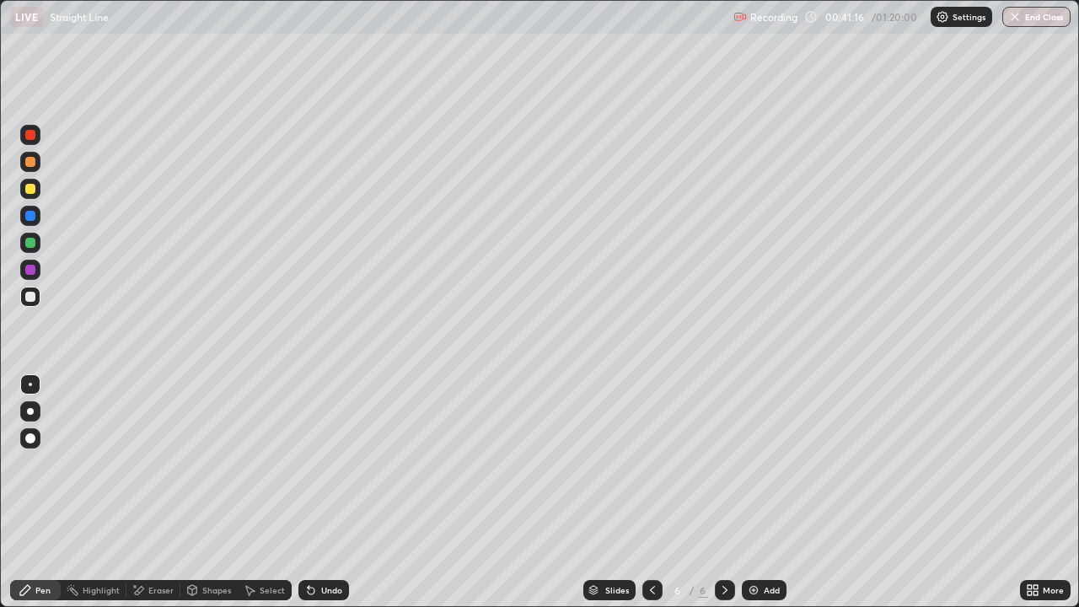
click at [336, 544] on div "Undo" at bounding box center [331, 590] width 21 height 8
click at [164, 544] on div "Eraser" at bounding box center [160, 590] width 25 height 8
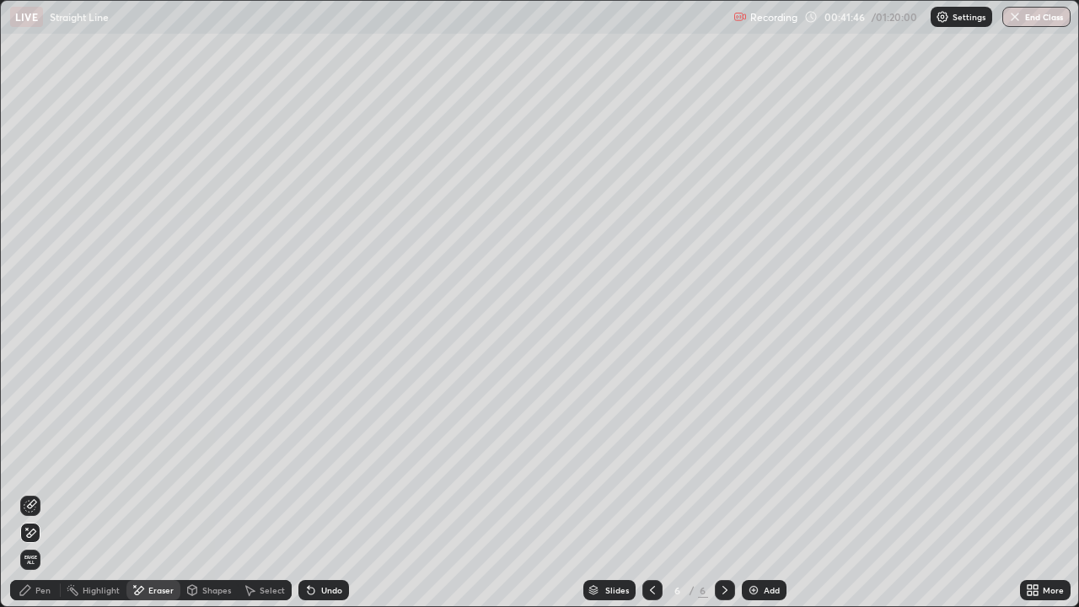
click at [158, 544] on div "Eraser" at bounding box center [153, 590] width 54 height 20
click at [40, 544] on div "Pen" at bounding box center [35, 590] width 51 height 20
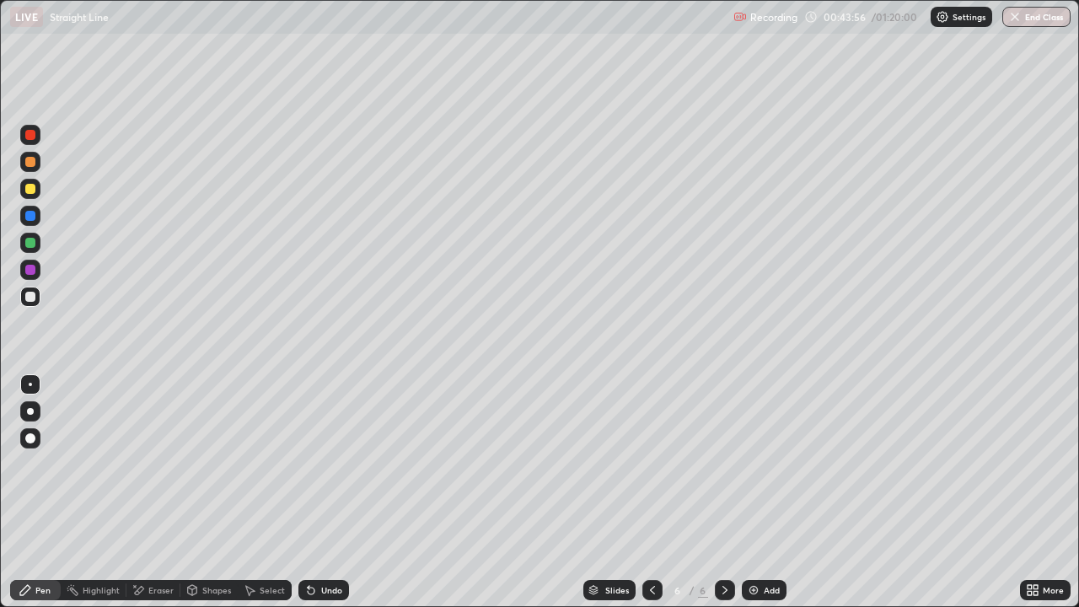
click at [327, 544] on div "Undo" at bounding box center [323, 590] width 51 height 20
click at [324, 544] on div "Undo" at bounding box center [331, 590] width 21 height 8
click at [326, 544] on div "Undo" at bounding box center [331, 590] width 21 height 8
click at [650, 544] on icon at bounding box center [652, 590] width 5 height 8
click at [652, 544] on icon at bounding box center [651, 589] width 13 height 13
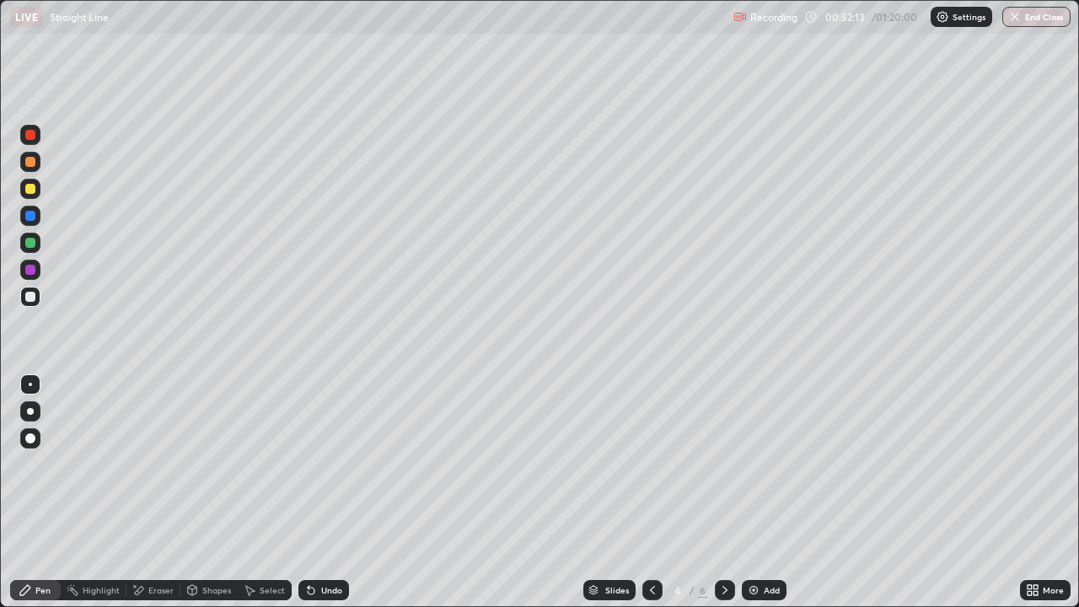
click at [651, 544] on icon at bounding box center [651, 589] width 13 height 13
click at [645, 544] on icon at bounding box center [651, 589] width 13 height 13
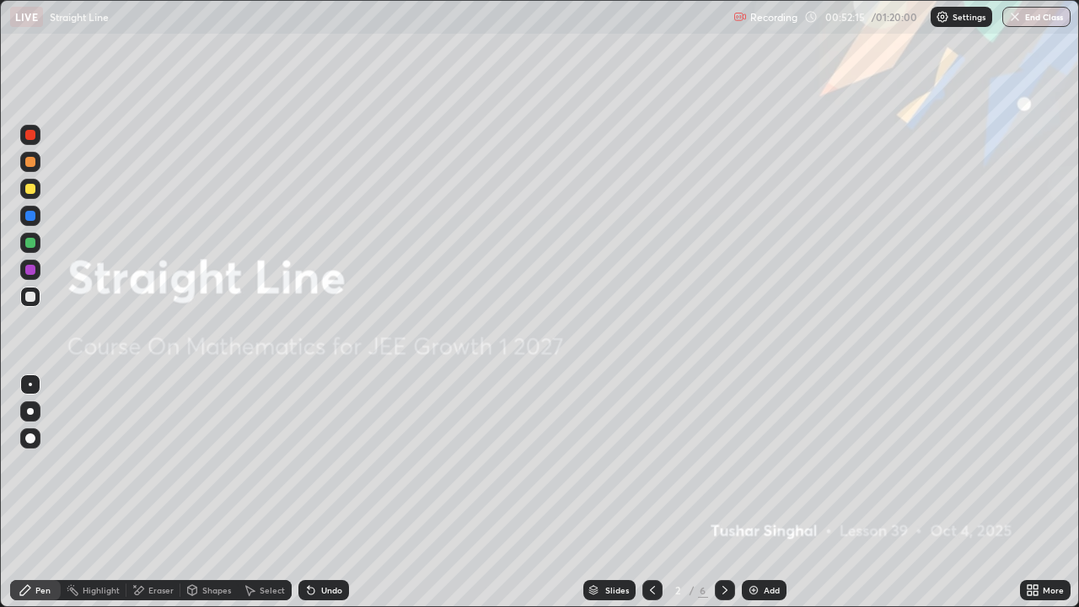
click at [723, 544] on icon at bounding box center [724, 589] width 13 height 13
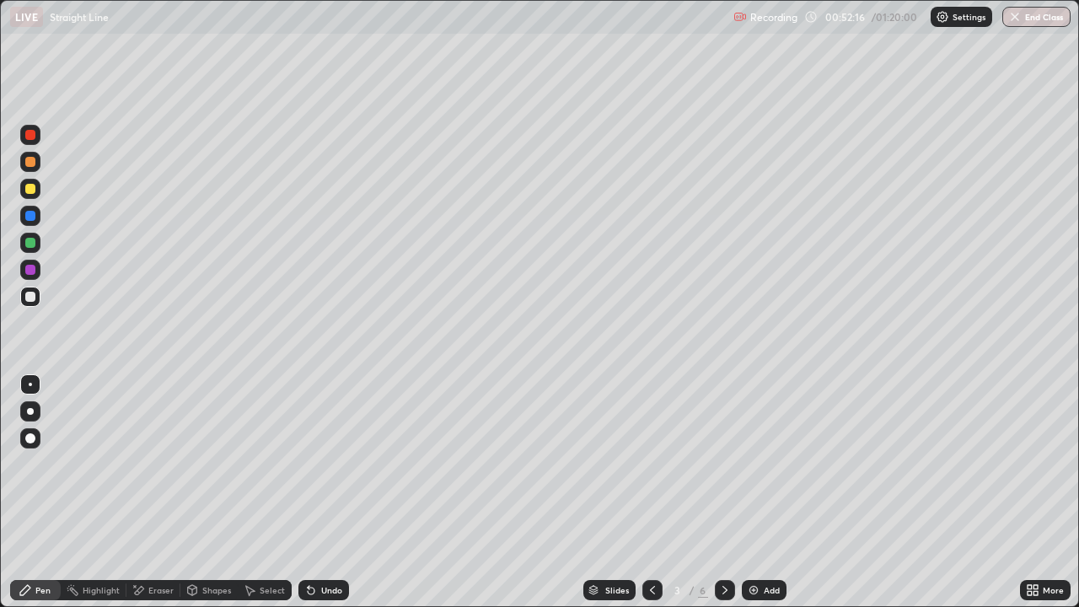
click at [155, 544] on div "Eraser" at bounding box center [160, 590] width 25 height 8
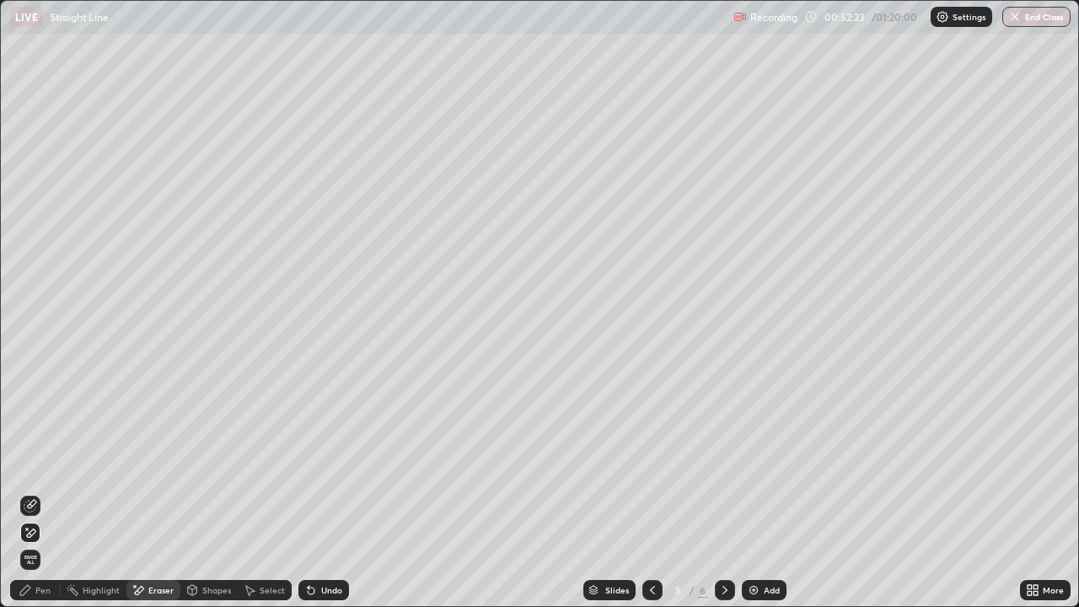
click at [47, 544] on div "Pen" at bounding box center [42, 590] width 15 height 8
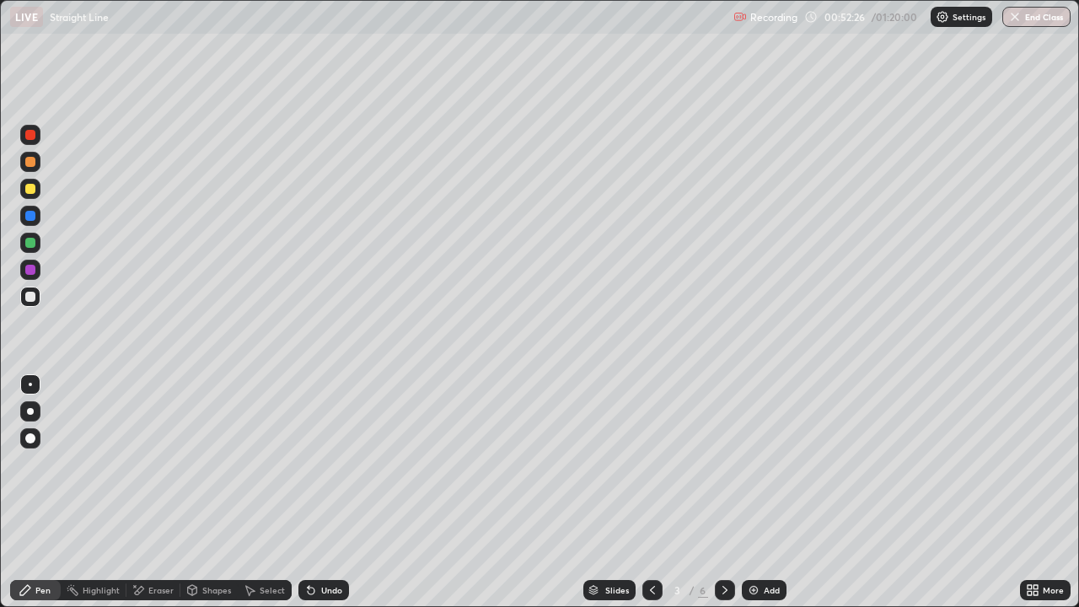
click at [156, 544] on div "Eraser" at bounding box center [160, 590] width 25 height 8
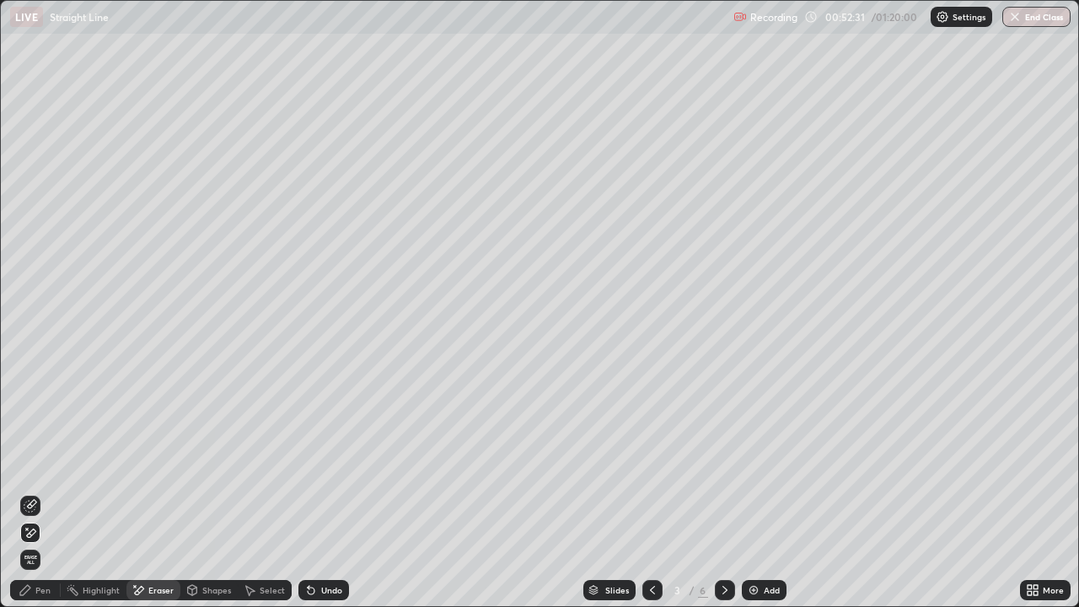
click at [35, 544] on div "Pen" at bounding box center [35, 590] width 51 height 20
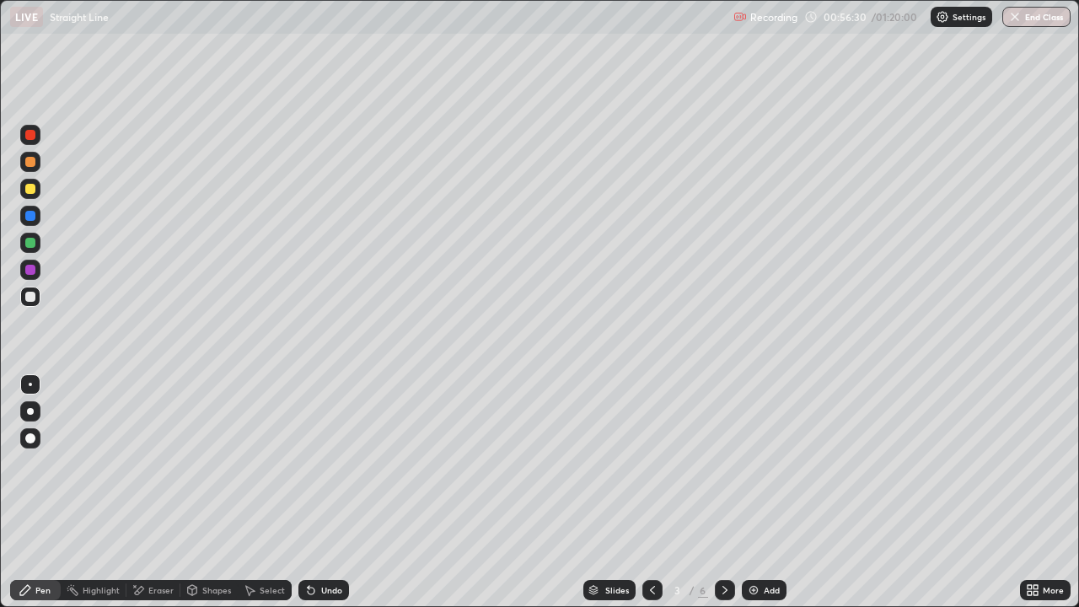
click at [160, 544] on div "Eraser" at bounding box center [153, 590] width 54 height 20
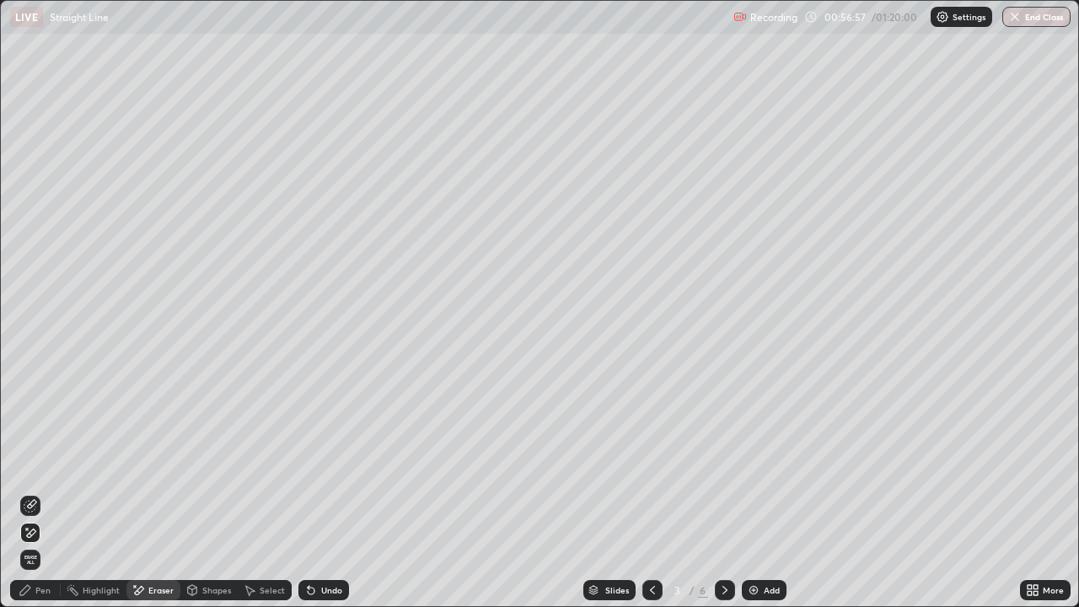
click at [324, 544] on div "Undo" at bounding box center [323, 590] width 51 height 20
click at [45, 544] on div "Pen" at bounding box center [42, 590] width 15 height 8
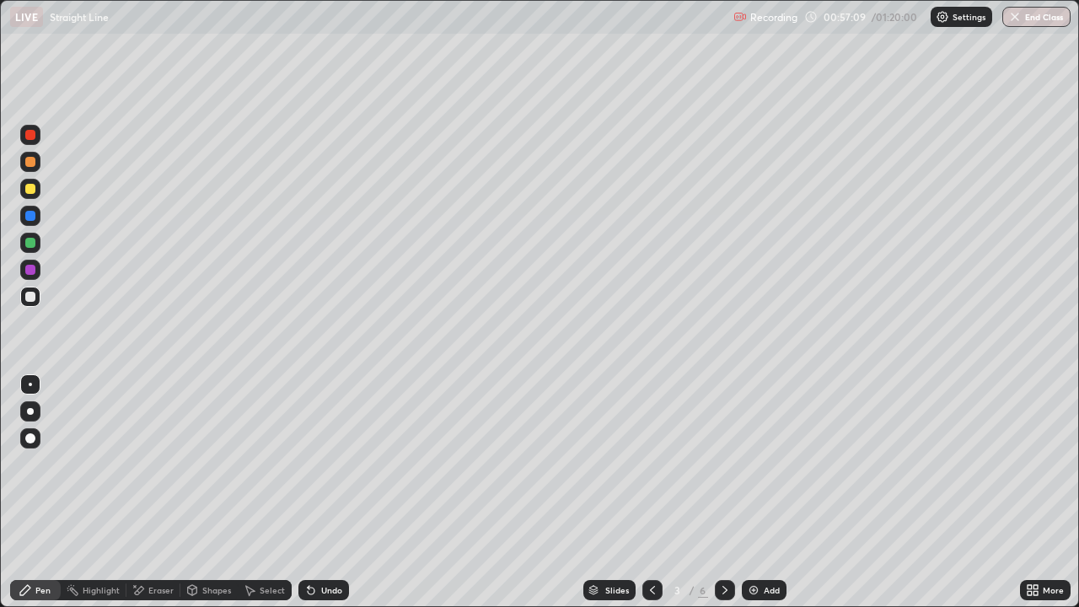
click at [340, 544] on div "Undo" at bounding box center [323, 590] width 51 height 20
click at [163, 544] on div "Eraser" at bounding box center [160, 590] width 25 height 8
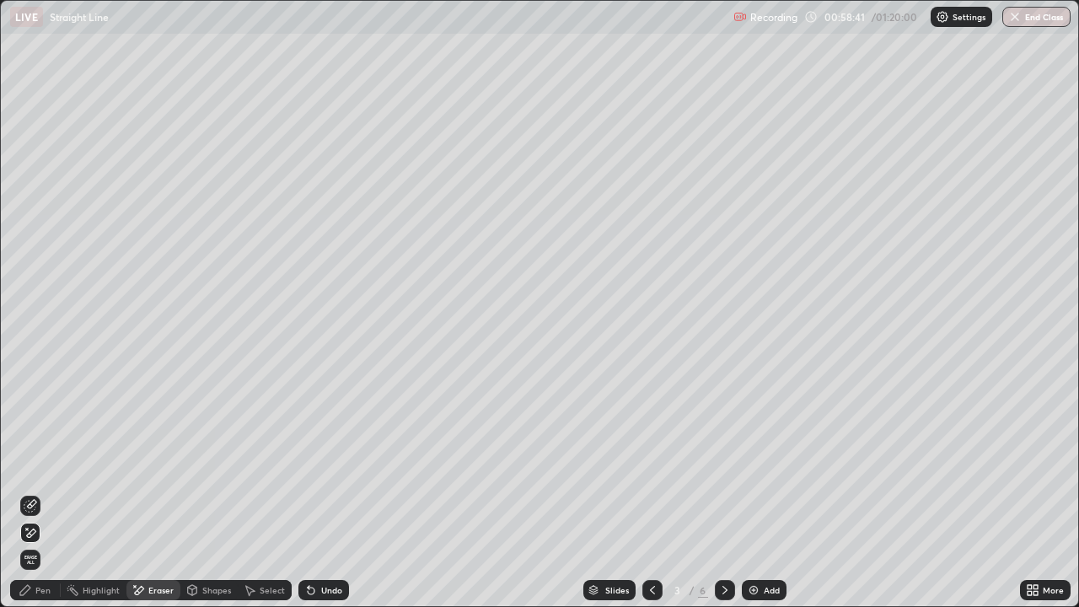
click at [46, 544] on div "Pen" at bounding box center [35, 590] width 51 height 20
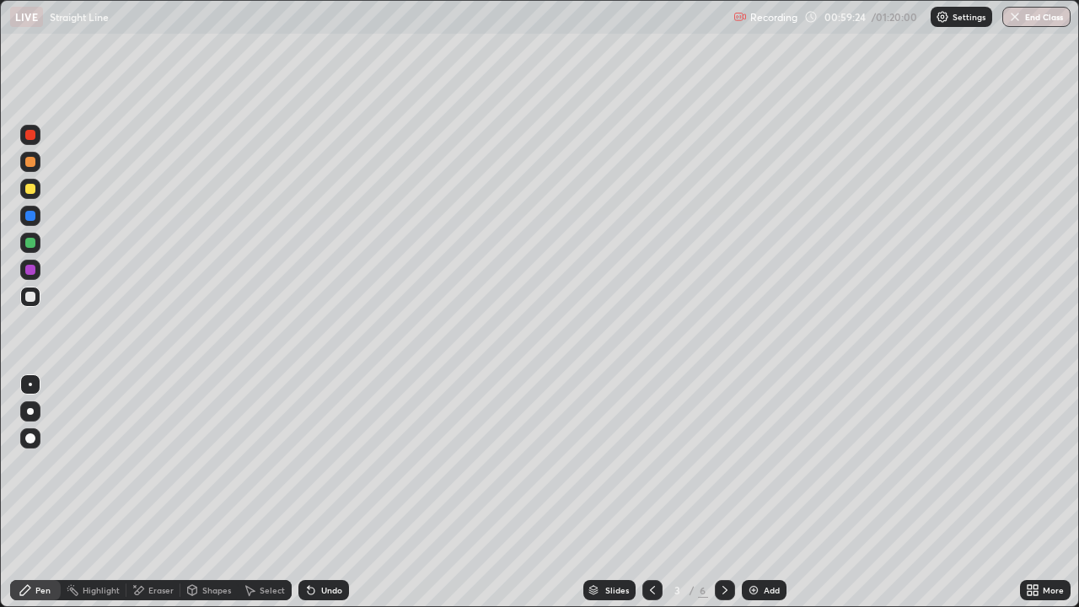
click at [163, 544] on div "Eraser" at bounding box center [160, 590] width 25 height 8
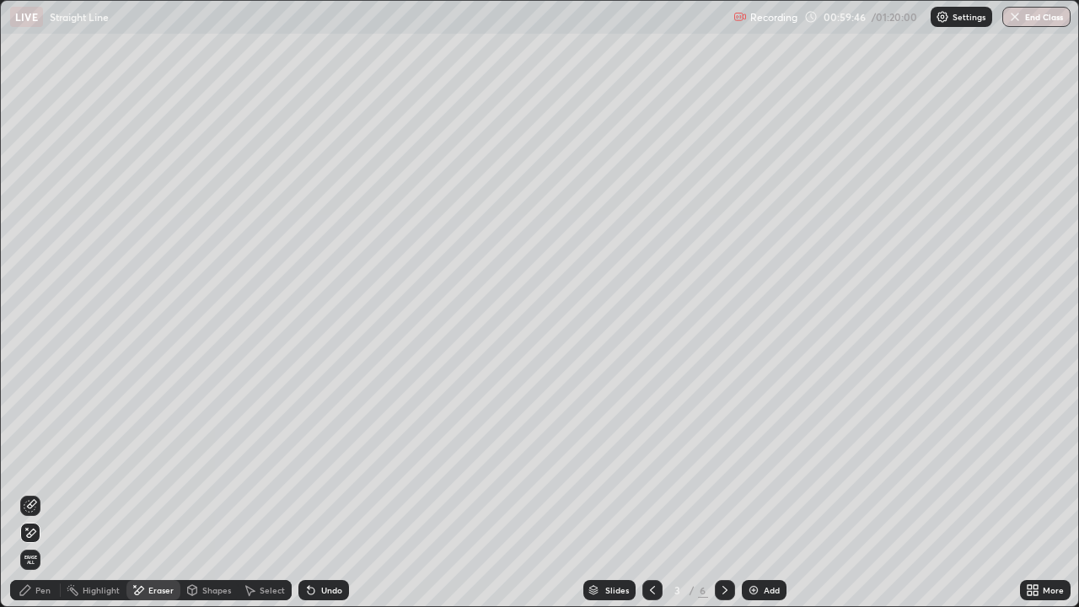
click at [47, 544] on div "Pen" at bounding box center [42, 590] width 15 height 8
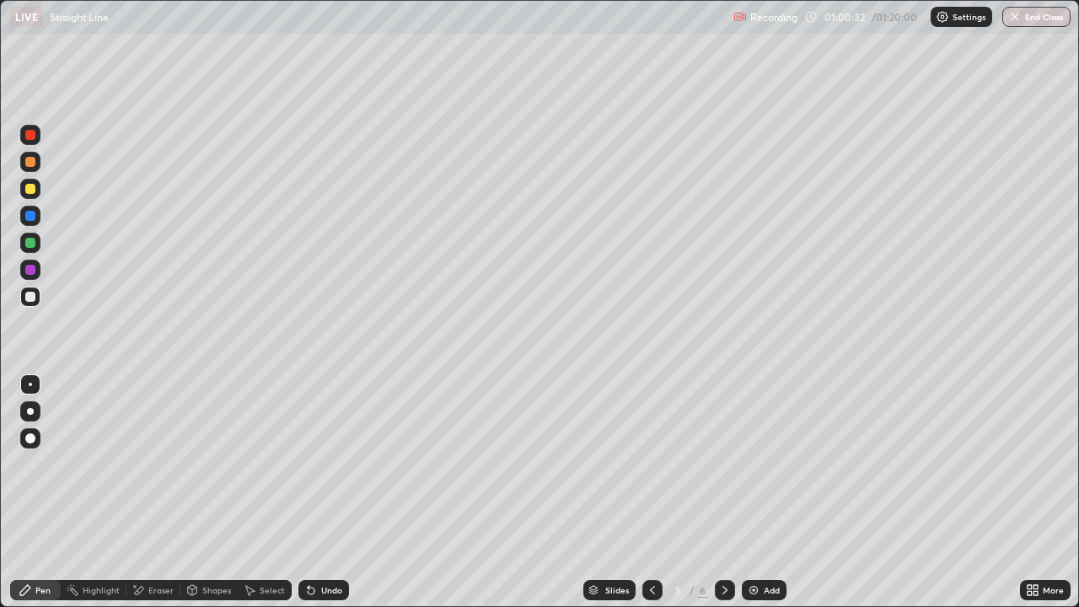
click at [760, 544] on div "Add" at bounding box center [764, 590] width 45 height 20
click at [333, 544] on div "Undo" at bounding box center [331, 590] width 21 height 8
click at [324, 544] on div "Undo" at bounding box center [323, 590] width 51 height 20
click at [326, 544] on div "Undo" at bounding box center [331, 590] width 21 height 8
click at [324, 544] on div "Undo" at bounding box center [323, 590] width 51 height 20
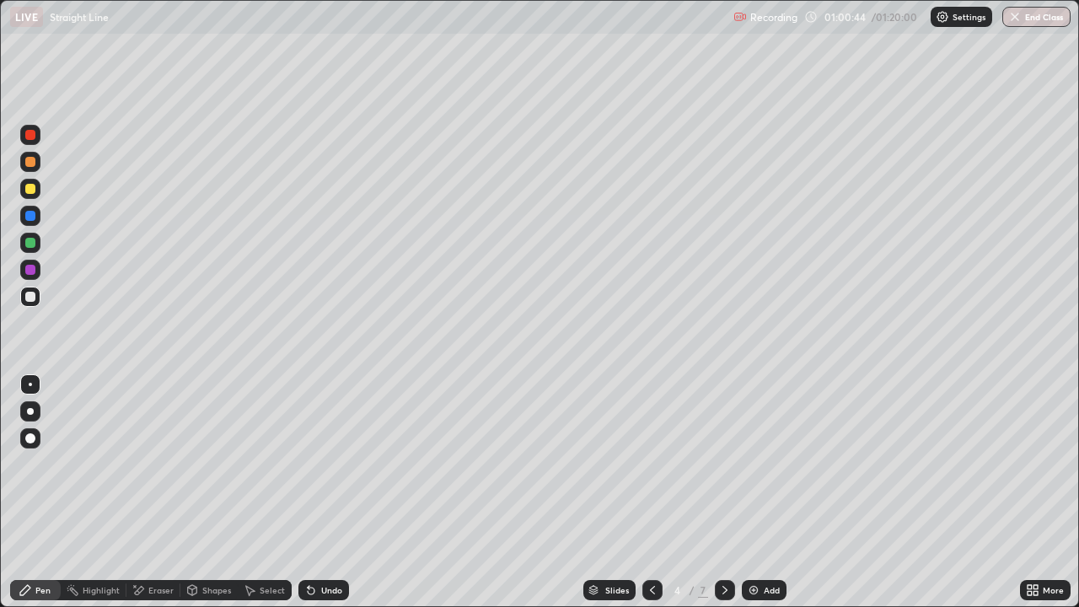
click at [322, 544] on div "Undo" at bounding box center [323, 590] width 51 height 20
click at [651, 544] on icon at bounding box center [651, 589] width 13 height 13
click at [724, 544] on icon at bounding box center [724, 589] width 13 height 13
click at [321, 544] on div "Undo" at bounding box center [331, 590] width 21 height 8
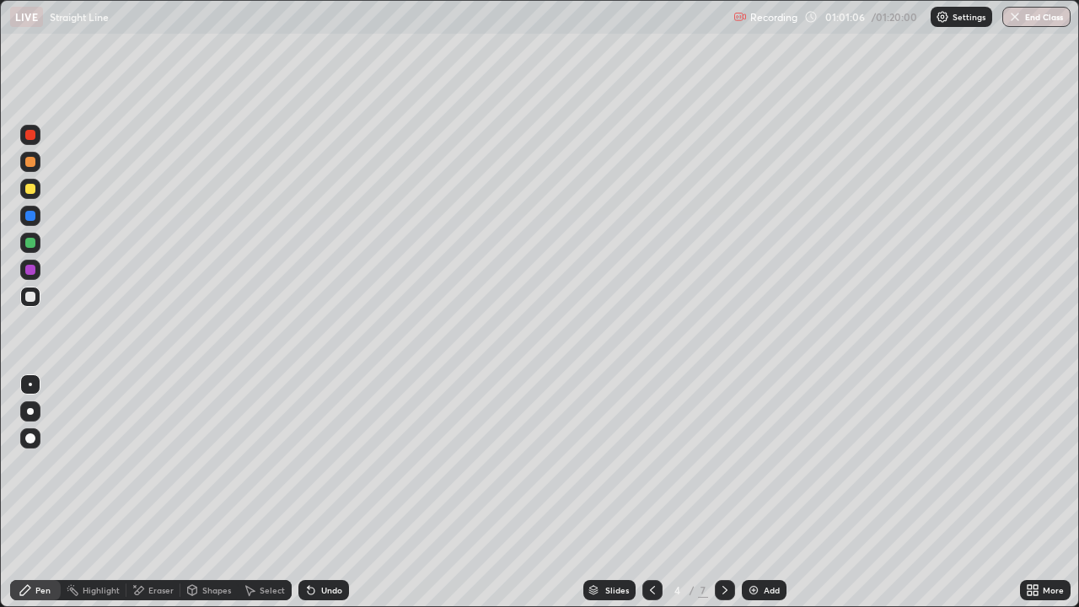
click at [652, 544] on icon at bounding box center [652, 590] width 5 height 8
click at [722, 544] on icon at bounding box center [724, 590] width 5 height 8
click at [730, 544] on div at bounding box center [725, 590] width 20 height 20
click at [723, 544] on icon at bounding box center [724, 589] width 13 height 13
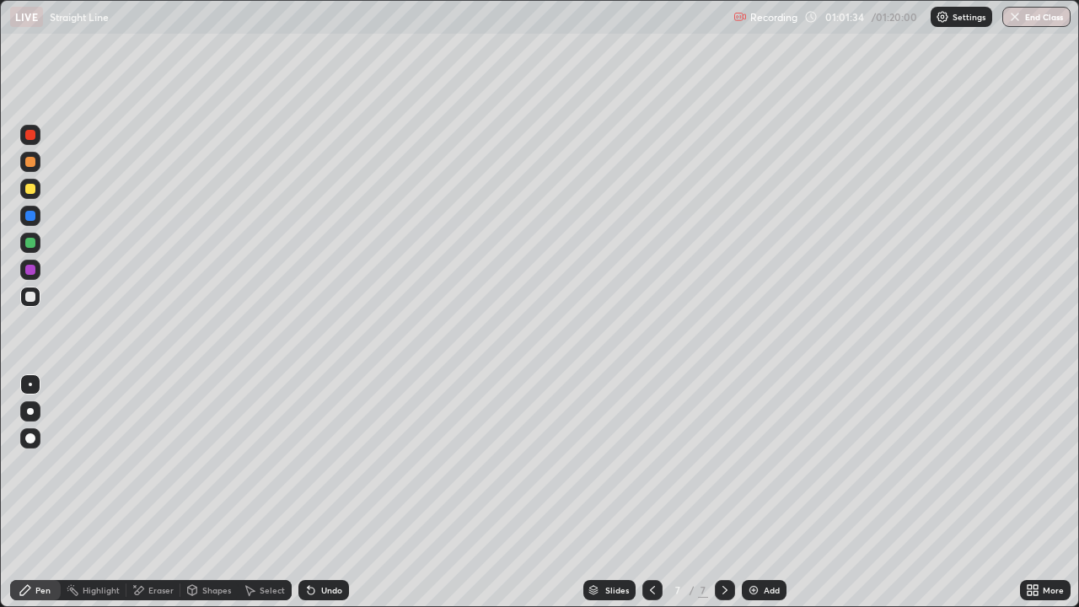
click at [758, 544] on img at bounding box center [753, 589] width 13 height 13
click at [161, 544] on div "Eraser" at bounding box center [160, 590] width 25 height 8
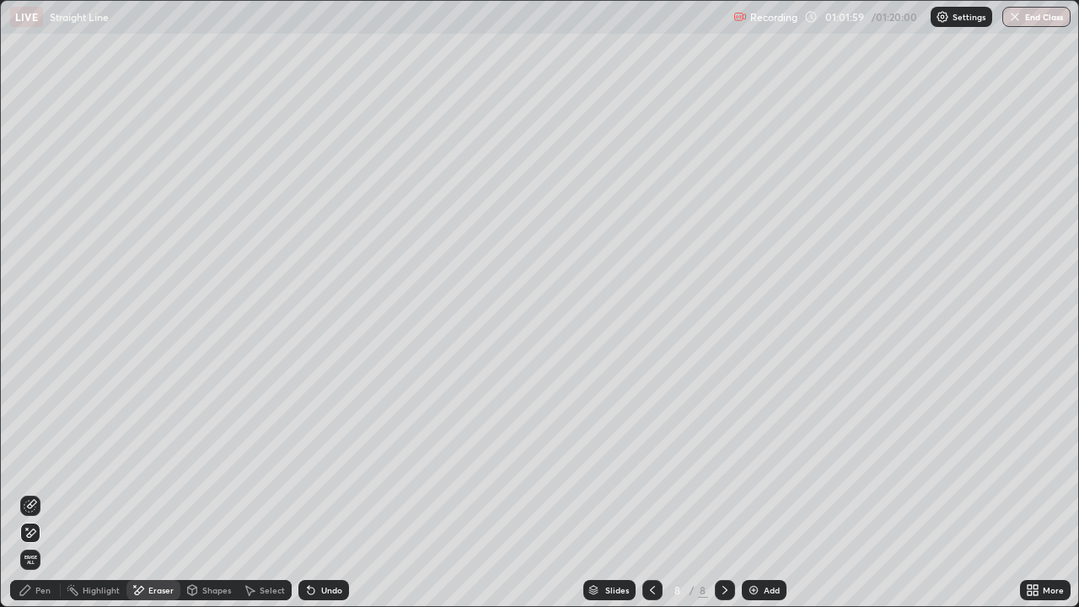
click at [33, 544] on div "Pen" at bounding box center [35, 590] width 51 height 20
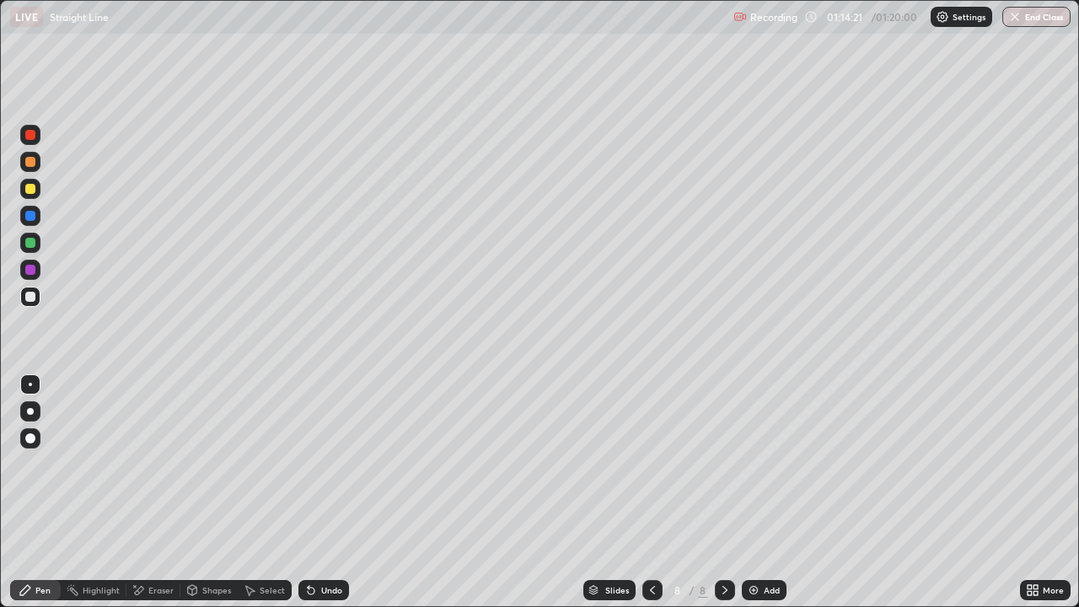
click at [1029, 21] on button "End Class" at bounding box center [1036, 17] width 68 height 20
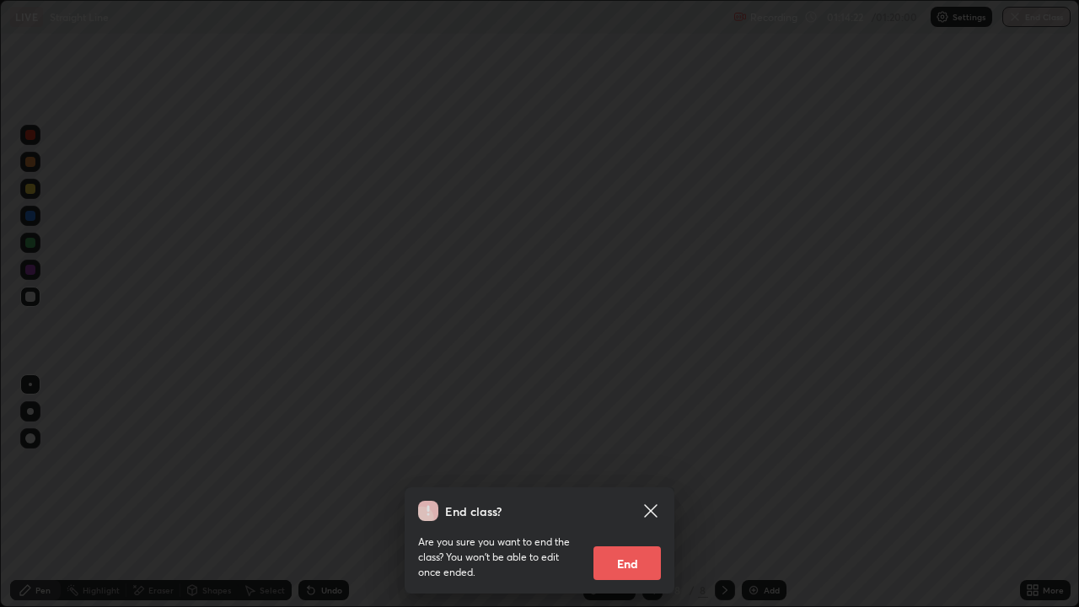
click at [613, 544] on button "End" at bounding box center [626, 563] width 67 height 34
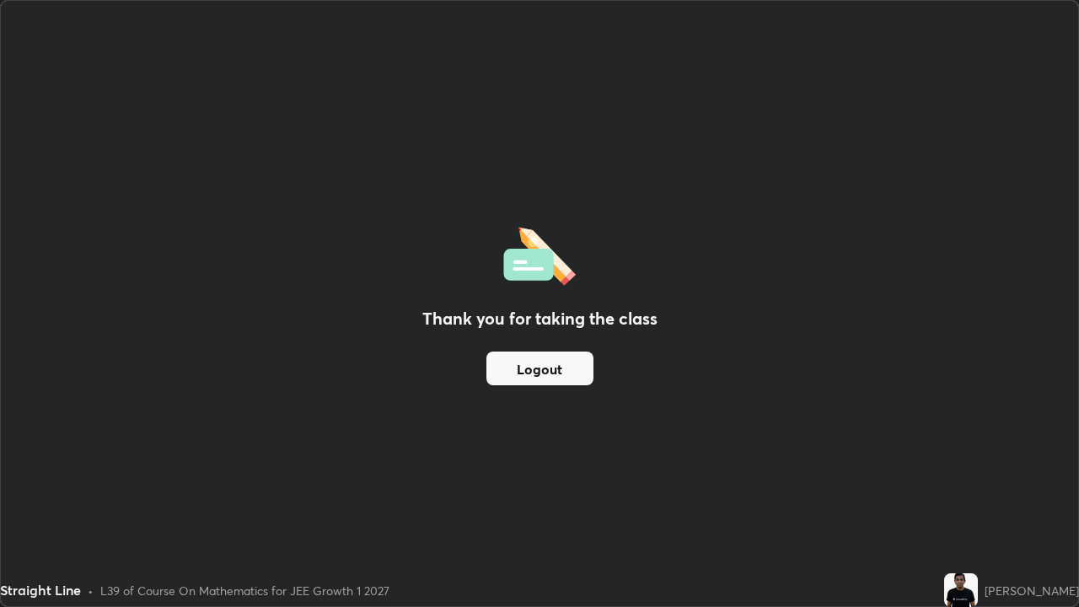
click at [560, 369] on button "Logout" at bounding box center [539, 368] width 107 height 34
